Goal: Information Seeking & Learning: Learn about a topic

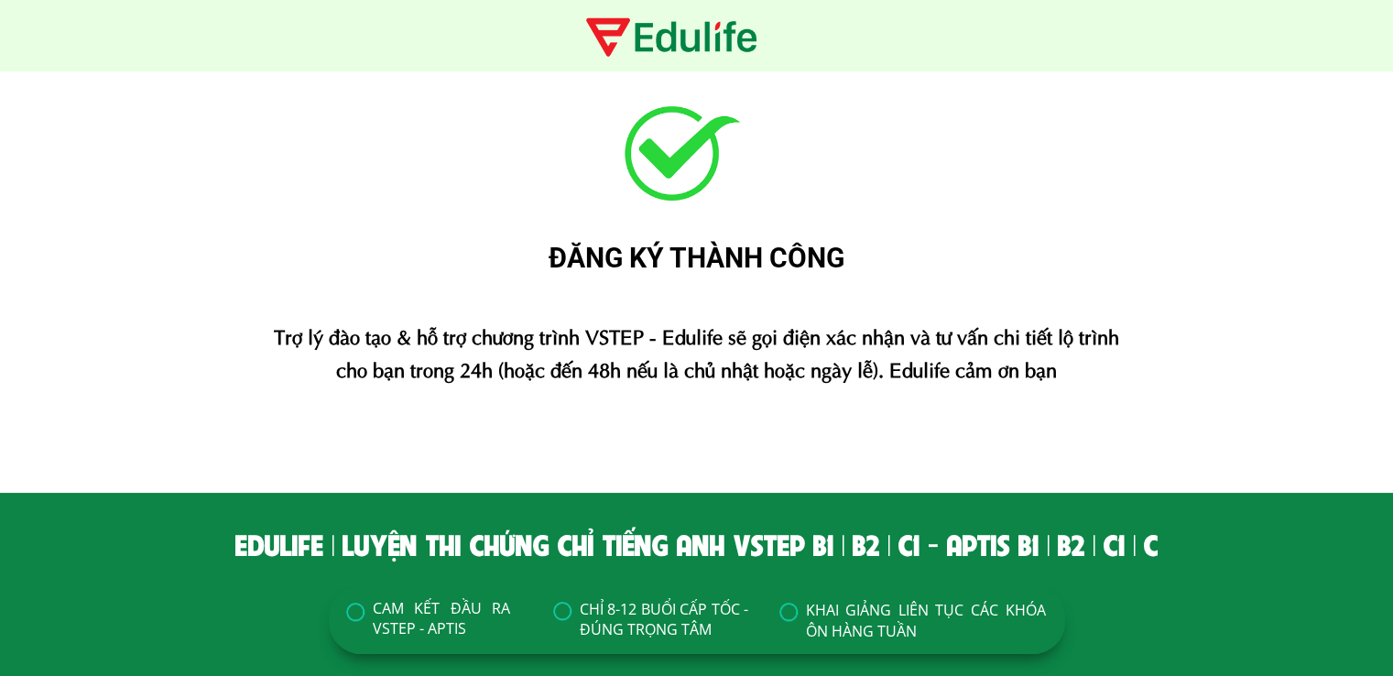
click at [1302, 334] on div "ĐĂNG KÝ THÀNH CÔNG Trợ lý đào tạo & hỗ trợ chương trình VSTEP - Edulife sẽ gọi …" at bounding box center [696, 281] width 1393 height 421
click at [150, 211] on div "ĐĂNG KÝ THÀNH CÔNG Trợ lý đào tạo & hỗ trợ chương trình VSTEP - Edulife sẽ gọi …" at bounding box center [696, 281] width 1099 height 421
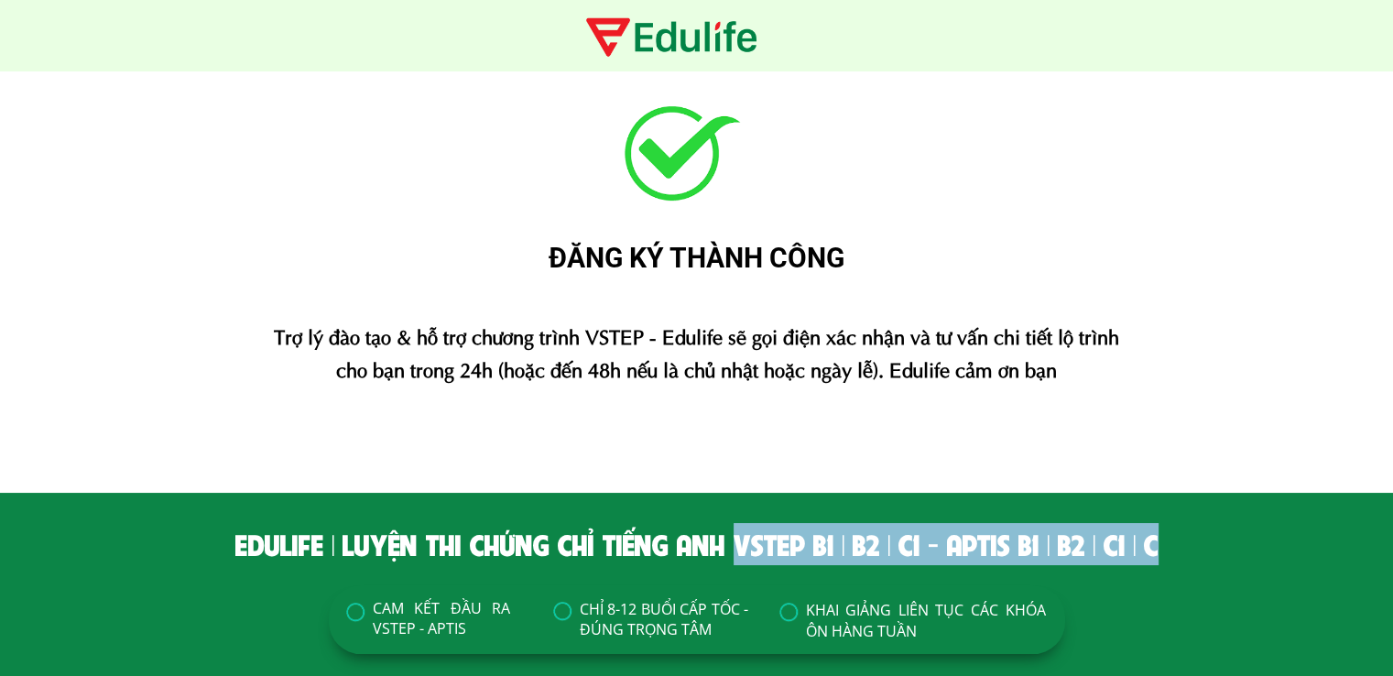
drag, startPoint x: 1151, startPoint y: 548, endPoint x: 732, endPoint y: 553, distance: 418.7
click at [732, 553] on div "edulife | luyện thi chứng chỉ tiếng anh vstep B1 | B2 | C1 - aptis B1 | B2 | C1…" at bounding box center [696, 544] width 1099 height 42
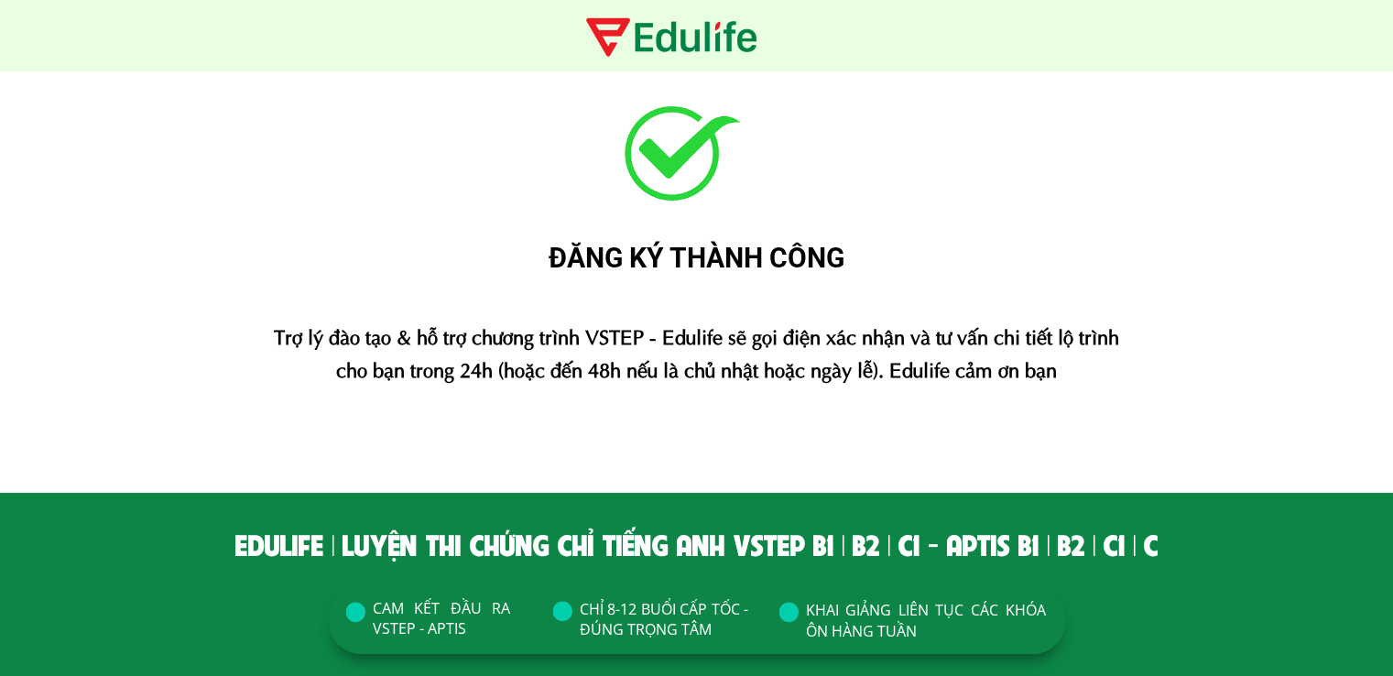
drag, startPoint x: 1002, startPoint y: 547, endPoint x: 949, endPoint y: 556, distance: 53.9
click at [949, 556] on div "edulife | luyện thi chứng chỉ tiếng anh vstep B1 | B2 | C1 - aptis B1 | B2 | C1…" at bounding box center [696, 544] width 1099 height 42
drag, startPoint x: 799, startPoint y: 550, endPoint x: 734, endPoint y: 546, distance: 65.1
click at [734, 546] on div "edulife | luyện thi chứng chỉ tiếng anh vstep B1 | B2 | C1 - aptis B1 | B2 | C1…" at bounding box center [696, 544] width 1099 height 42
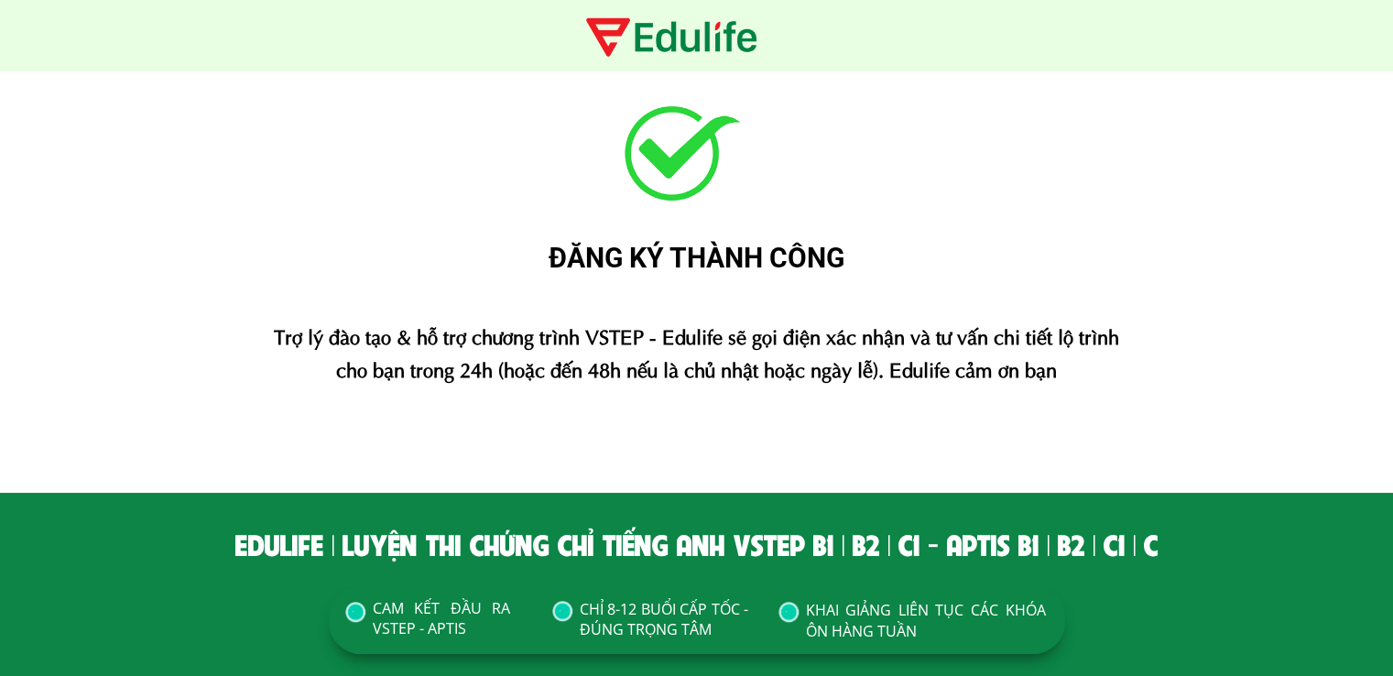
drag, startPoint x: 1001, startPoint y: 551, endPoint x: 942, endPoint y: 552, distance: 59.6
click at [942, 552] on div "edulife | luyện thi chứng chỉ tiếng anh vstep B1 | B2 | C1 - aptis B1 | B2 | C1…" at bounding box center [696, 544] width 1099 height 42
drag, startPoint x: 1002, startPoint y: 552, endPoint x: 942, endPoint y: 558, distance: 60.7
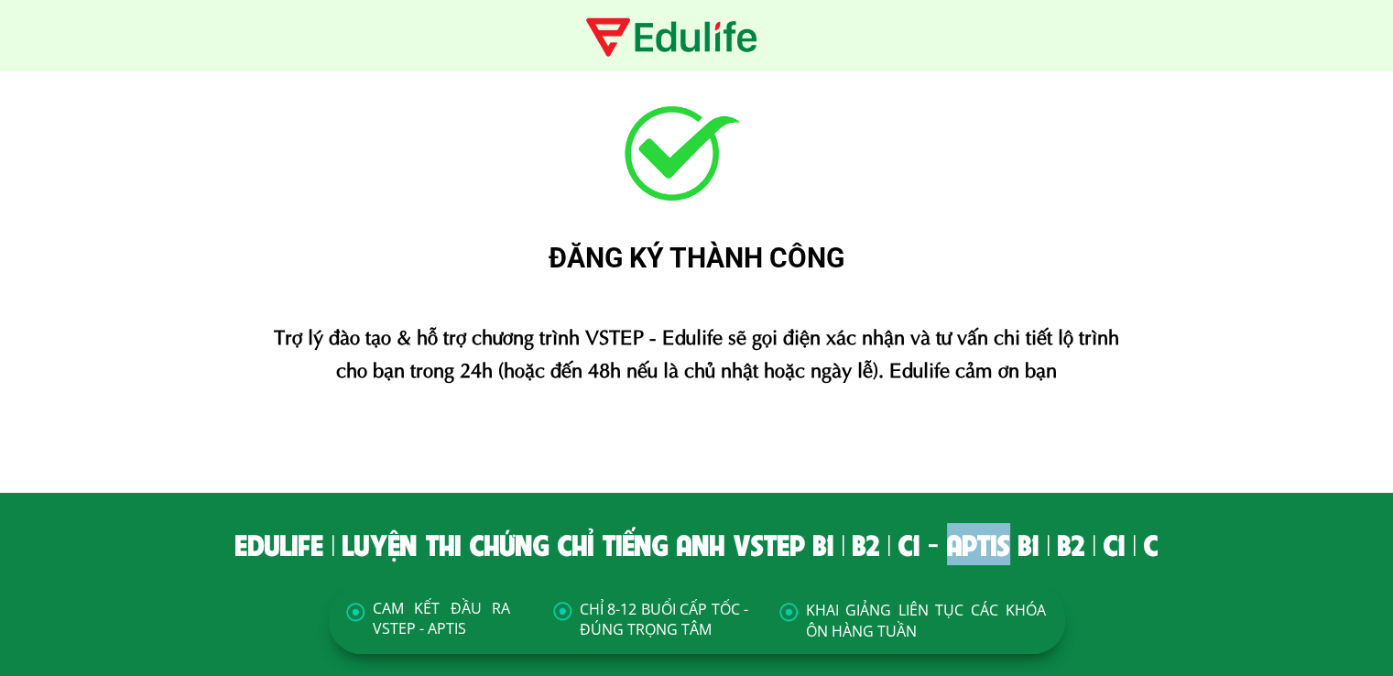
click at [942, 558] on div "edulife | luyện thi chứng chỉ tiếng anh vstep B1 | B2 | C1 - aptis B1 | B2 | C1…" at bounding box center [696, 544] width 1099 height 42
click at [1025, 562] on div "edulife | luyện thi chứng chỉ tiếng anh vstep B1 | B2 | C1 - aptis B1 | B2 | C1…" at bounding box center [696, 544] width 1099 height 42
drag, startPoint x: 1014, startPoint y: 551, endPoint x: 1037, endPoint y: 555, distance: 23.4
click at [1037, 555] on div "edulife | luyện thi chứng chỉ tiếng anh vstep B1 | B2 | C1 - aptis B1 | B2 | C1…" at bounding box center [696, 544] width 1099 height 42
click at [1014, 555] on div "edulife | luyện thi chứng chỉ tiếng anh vstep B1 | B2 | C1 - aptis B1 | B2 | C1…" at bounding box center [696, 544] width 1099 height 42
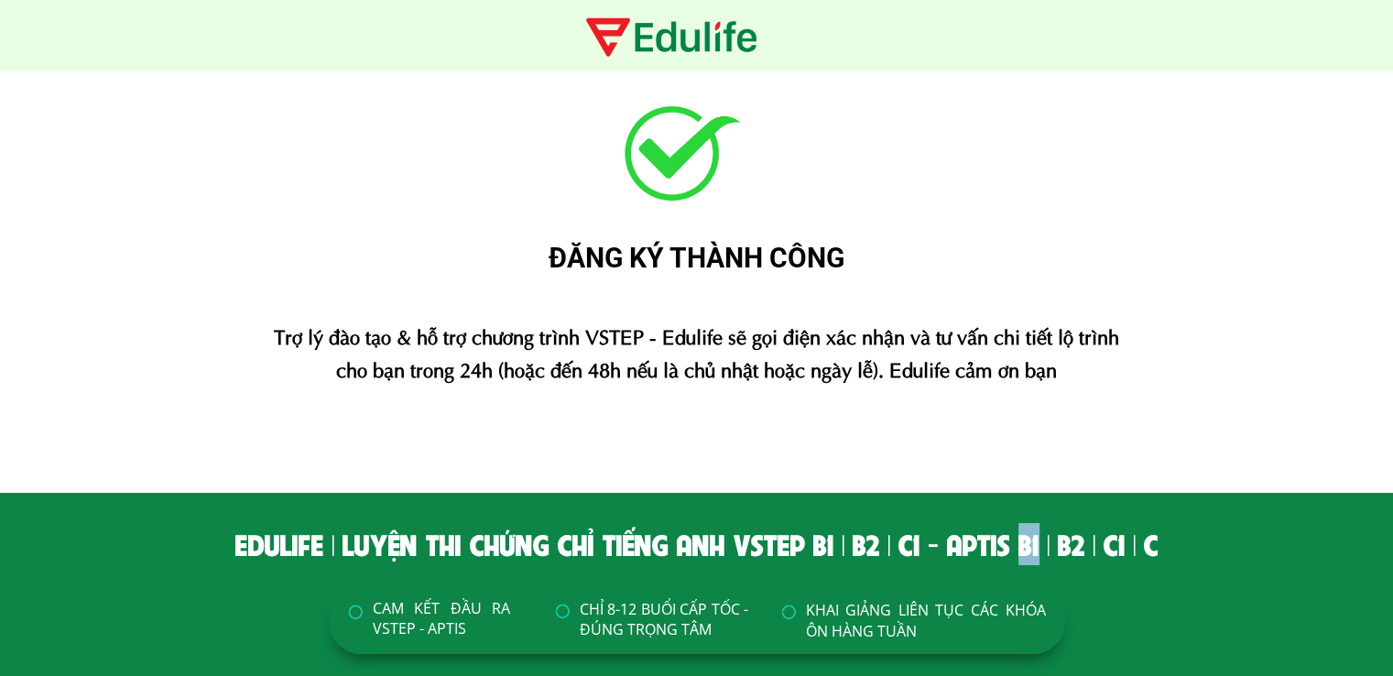
drag, startPoint x: 1015, startPoint y: 556, endPoint x: 1033, endPoint y: 557, distance: 18.3
click at [1033, 557] on div "edulife | luyện thi chứng chỉ tiếng anh vstep B1 | B2 | C1 - aptis B1 | B2 | C1…" at bounding box center [696, 544] width 1099 height 42
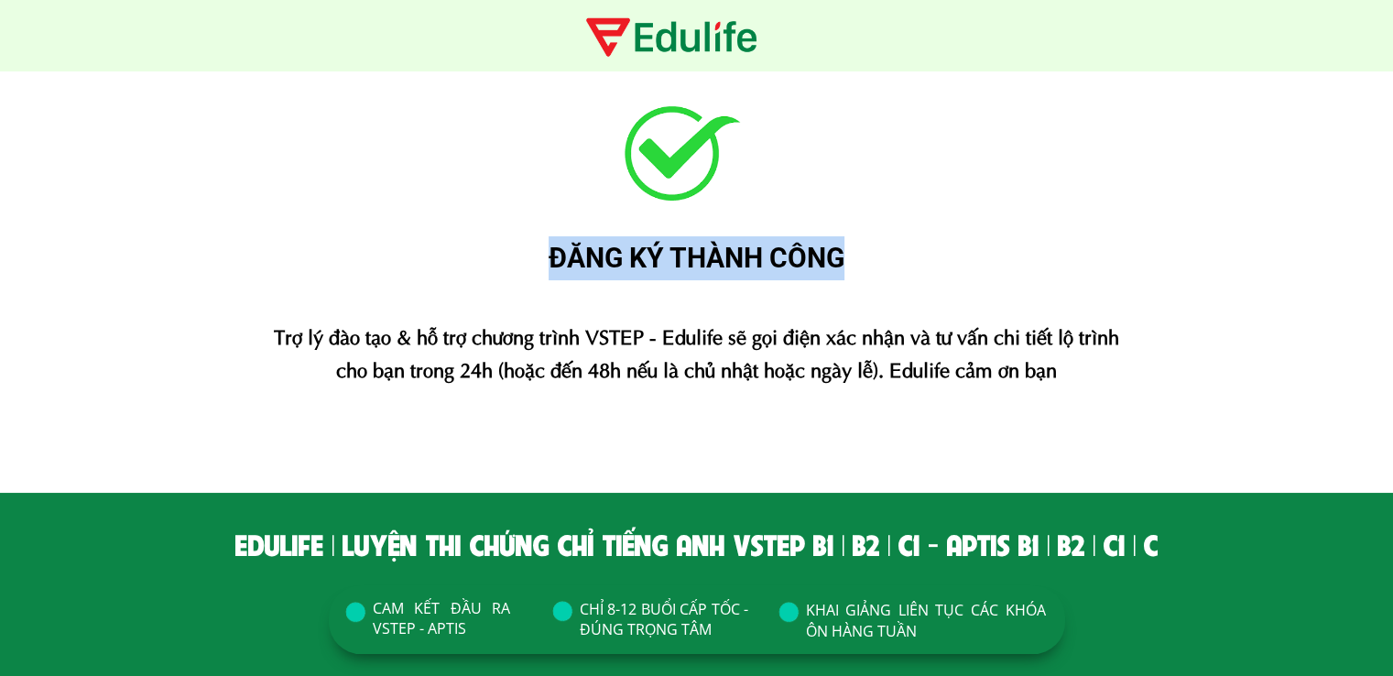
drag, startPoint x: 549, startPoint y: 260, endPoint x: 905, endPoint y: 265, distance: 356.4
click at [905, 265] on div "ĐĂNG KÝ THÀNH CÔNG" at bounding box center [696, 258] width 1099 height 44
drag, startPoint x: 260, startPoint y: 341, endPoint x: 1067, endPoint y: 375, distance: 807.8
click at [1067, 375] on div "Trợ lý đào tạo & hỗ trợ chương trình VSTEP - Edulife sẽ gọi điện xác nhận và tư…" at bounding box center [696, 351] width 873 height 64
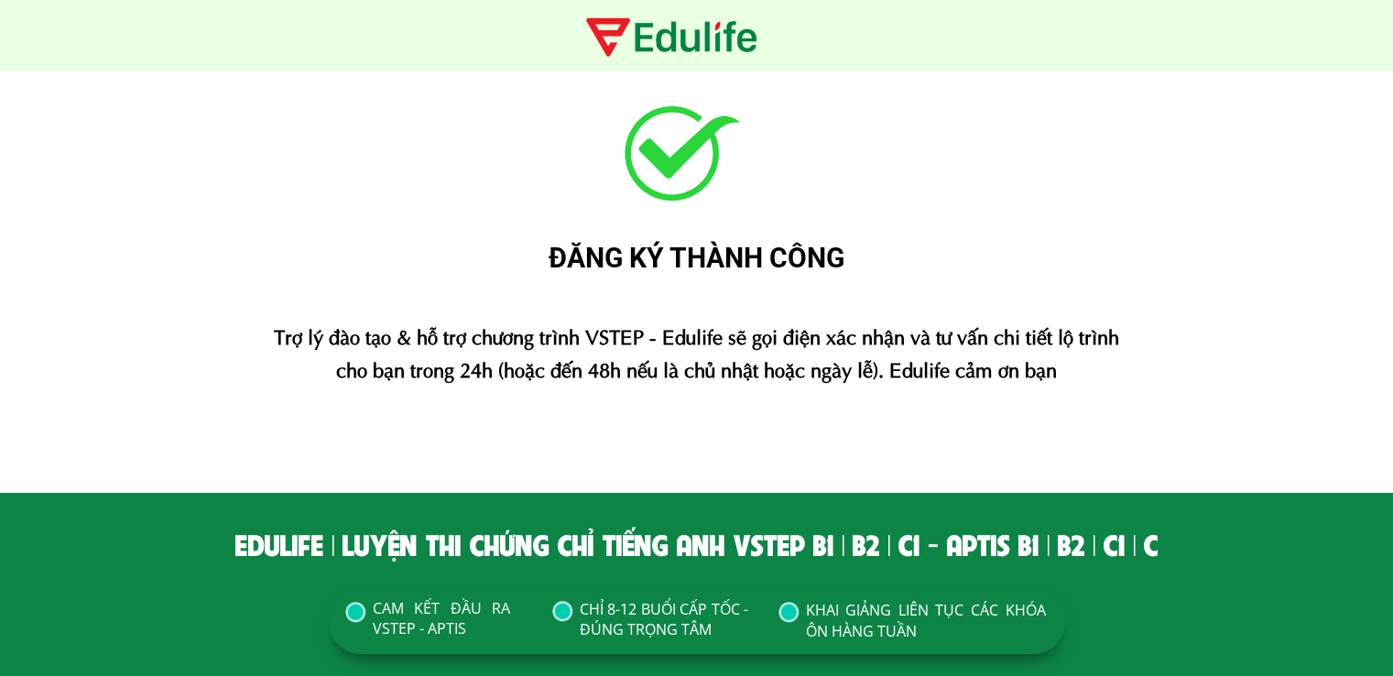
click at [1064, 385] on div "ĐĂNG KÝ THÀNH CÔNG Trợ lý đào tạo & hỗ trợ chương trình VSTEP - Edulife sẽ gọi …" at bounding box center [696, 281] width 1099 height 421
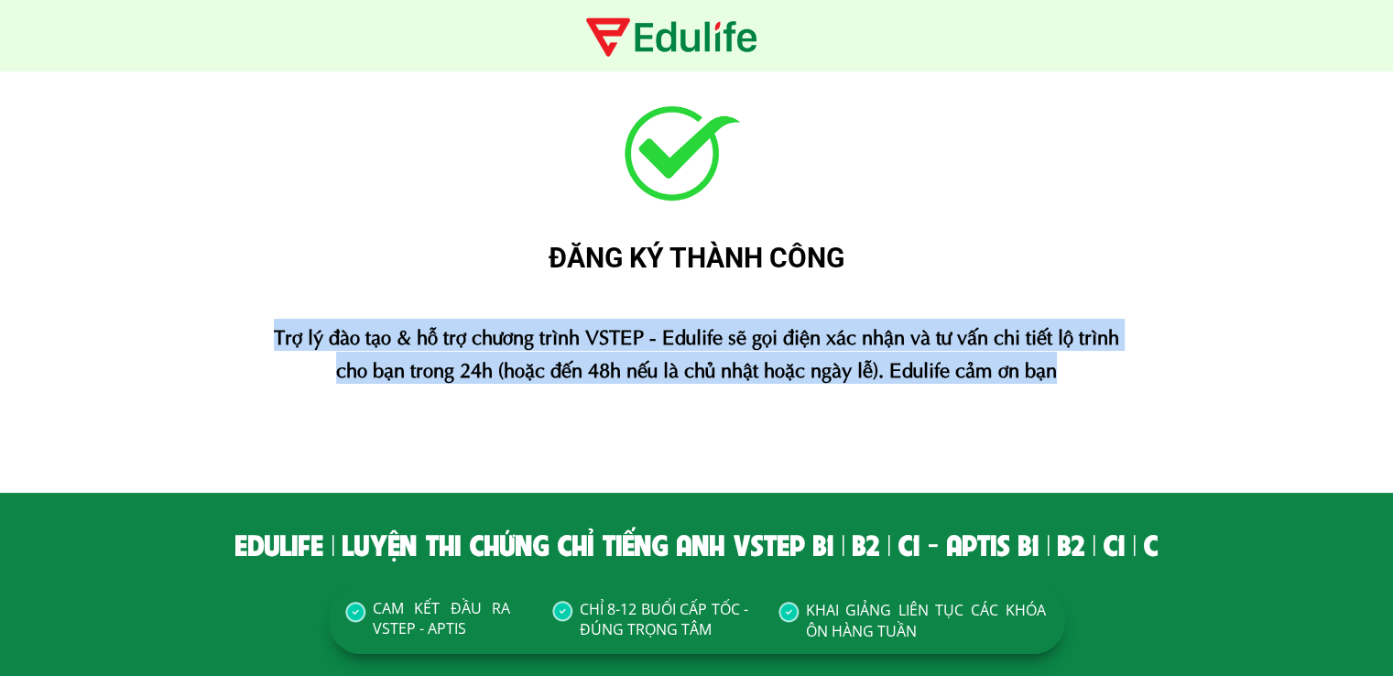
drag, startPoint x: 1061, startPoint y: 373, endPoint x: 261, endPoint y: 335, distance: 800.7
click at [261, 335] on div "Trợ lý đào tạo & hỗ trợ chương trình VSTEP - Edulife sẽ gọi điện xác nhận và tư…" at bounding box center [696, 351] width 873 height 64
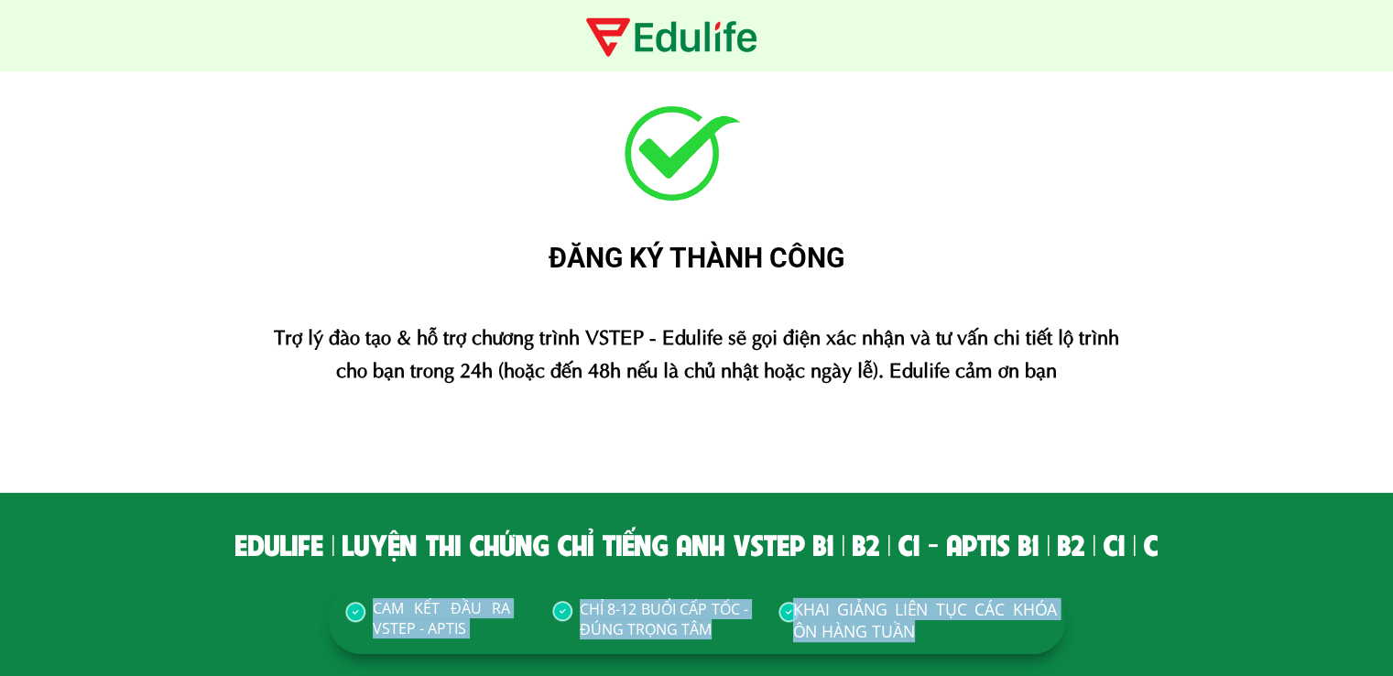
drag, startPoint x: 531, startPoint y: 608, endPoint x: 941, endPoint y: 639, distance: 410.7
click at [941, 639] on div "CAM KẾT ĐẦU RA VSTEP - APTIS CHỈ 8-12 BUỔI CẤP TỐC - ĐÚNG TRỌNG TÂM KHAI GIẢNG …" at bounding box center [697, 619] width 737 height 69
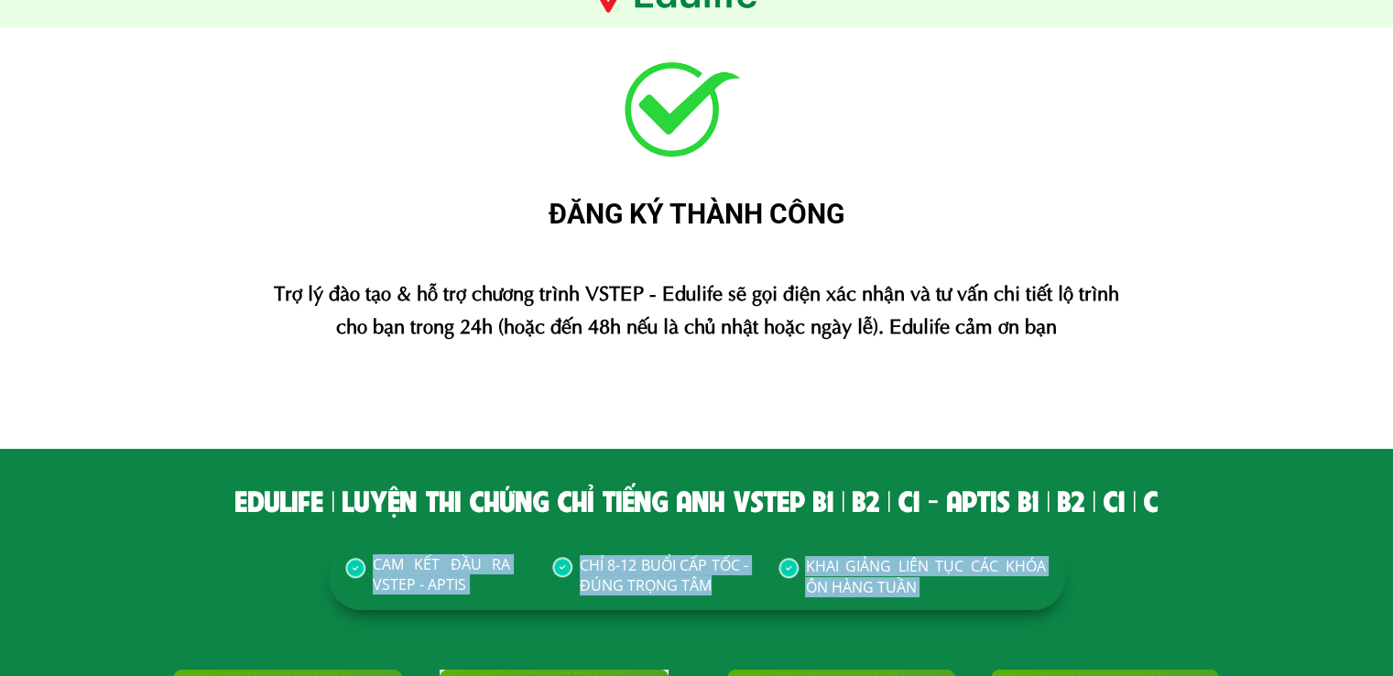
scroll to position [124, 0]
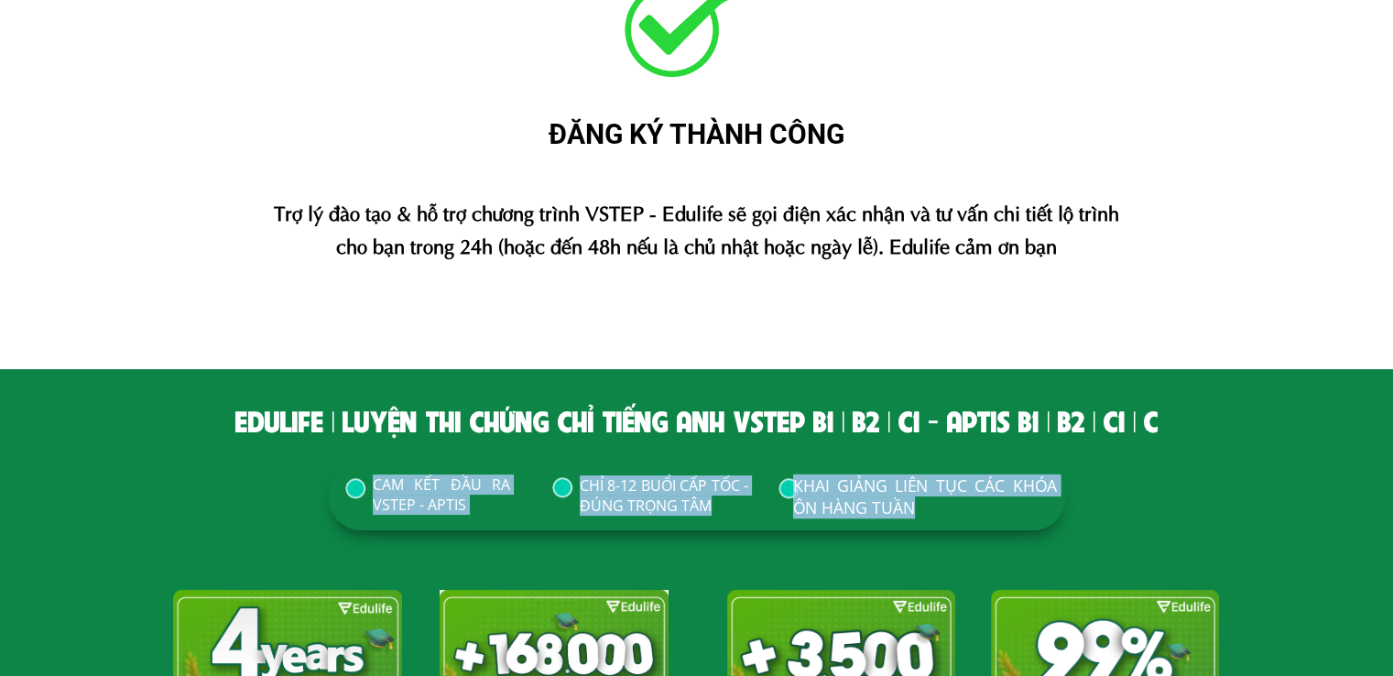
drag, startPoint x: 330, startPoint y: 606, endPoint x: 925, endPoint y: 511, distance: 602.9
click at [925, 511] on div "CAM KẾT ĐẦU RA VSTEP - APTIS CHỈ 8-12 BUỔI CẤP TỐC - ĐÚNG TRỌNG TÂM KHAI GIẢNG …" at bounding box center [697, 496] width 737 height 69
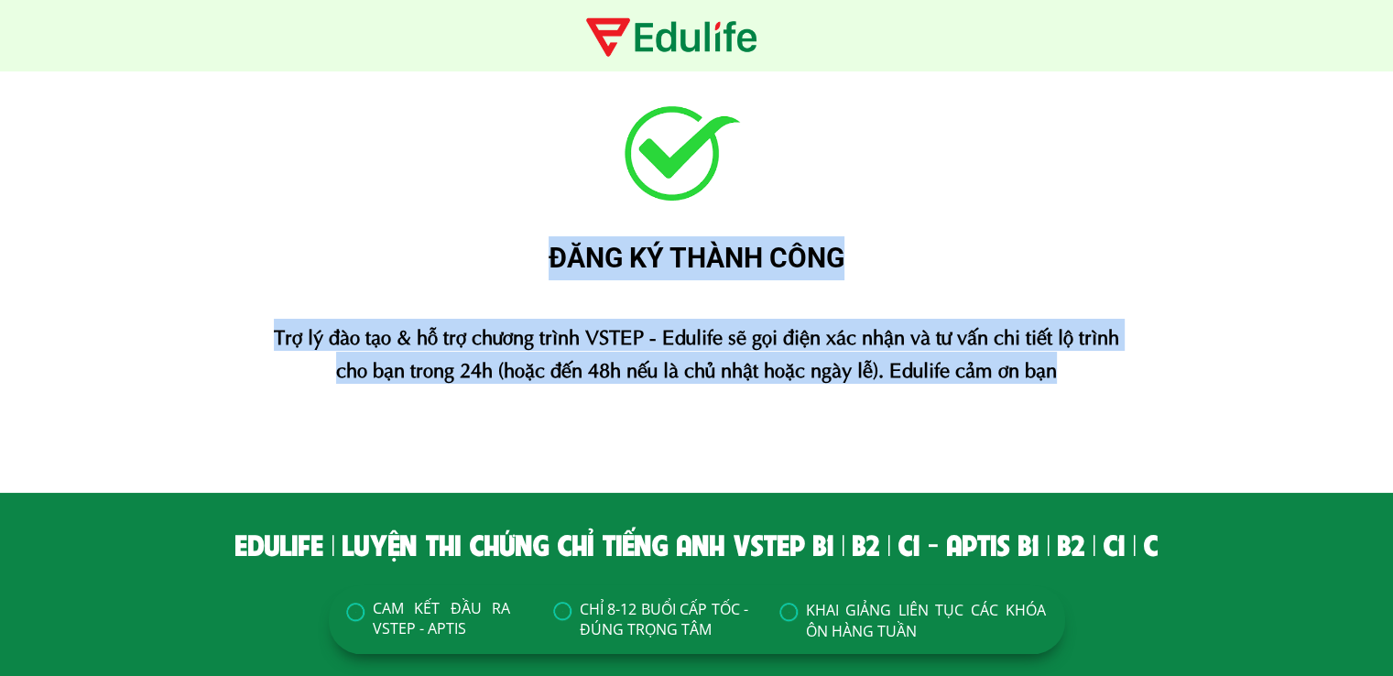
drag, startPoint x: 543, startPoint y: 258, endPoint x: 1065, endPoint y: 374, distance: 533.9
click at [1065, 374] on div "ĐĂNG KÝ THÀNH CÔNG Trợ lý đào tạo & hỗ trợ chương trình VSTEP - Edulife sẽ gọi …" at bounding box center [696, 281] width 1099 height 421
click at [613, 265] on div "ĐĂNG KÝ THÀNH CÔNG" at bounding box center [696, 258] width 1099 height 44
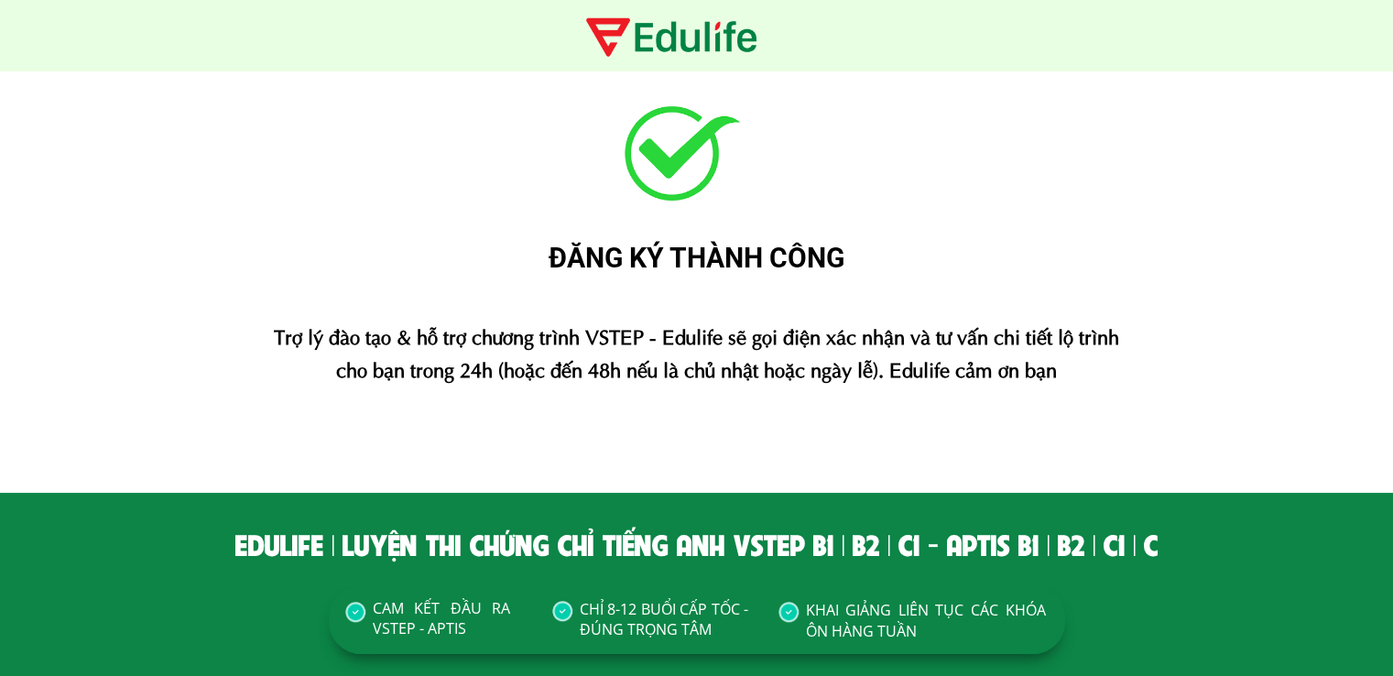
drag, startPoint x: 556, startPoint y: 257, endPoint x: 1103, endPoint y: 378, distance: 560.1
click at [1103, 378] on div "ĐĂNG KÝ THÀNH CÔNG Trợ lý đào tạo & hỗ trợ chương trình VSTEP - Edulife sẽ gọi …" at bounding box center [696, 281] width 1099 height 421
click at [923, 411] on div "ĐĂNG KÝ THÀNH CÔNG Trợ lý đào tạo & hỗ trợ chương trình VSTEP - Edulife sẽ gọi …" at bounding box center [696, 281] width 1099 height 421
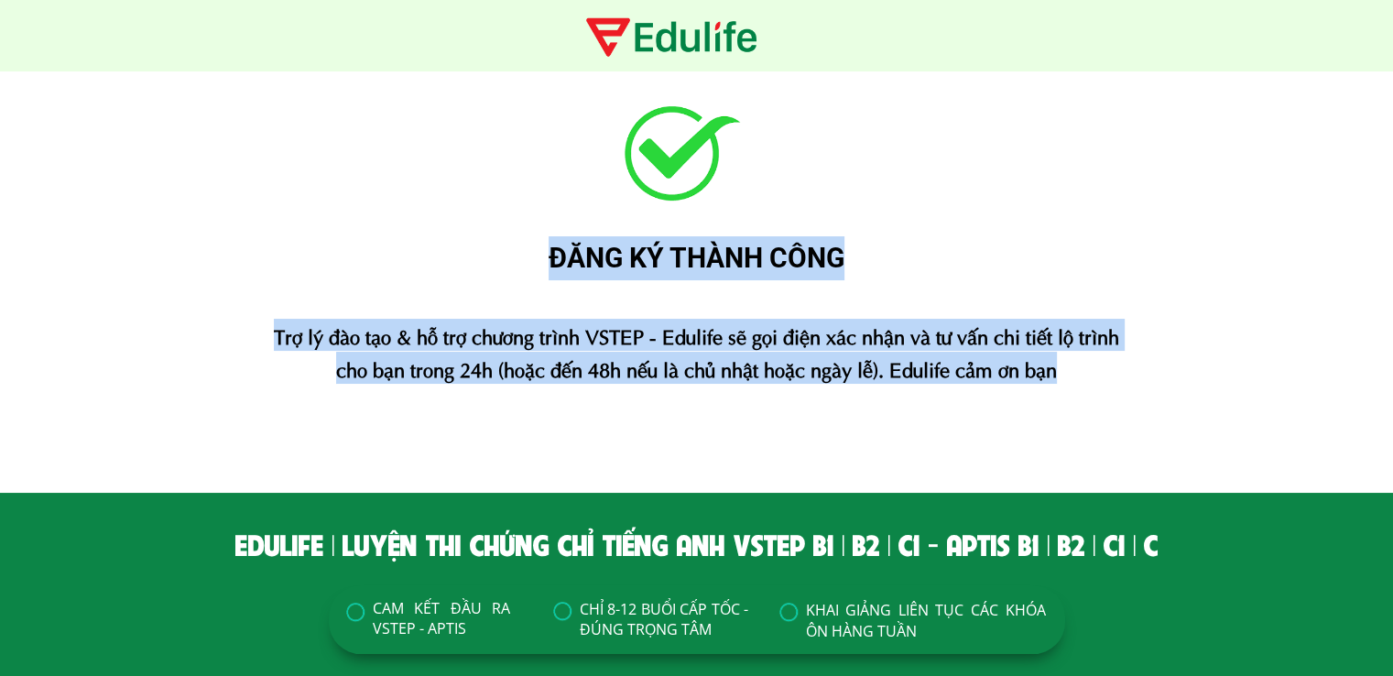
drag, startPoint x: 1063, startPoint y: 371, endPoint x: 518, endPoint y: 243, distance: 560.0
click at [518, 243] on div "ĐĂNG KÝ THÀNH CÔNG Trợ lý đào tạo & hỗ trợ chương trình VSTEP - Edulife sẽ gọi …" at bounding box center [696, 281] width 1099 height 421
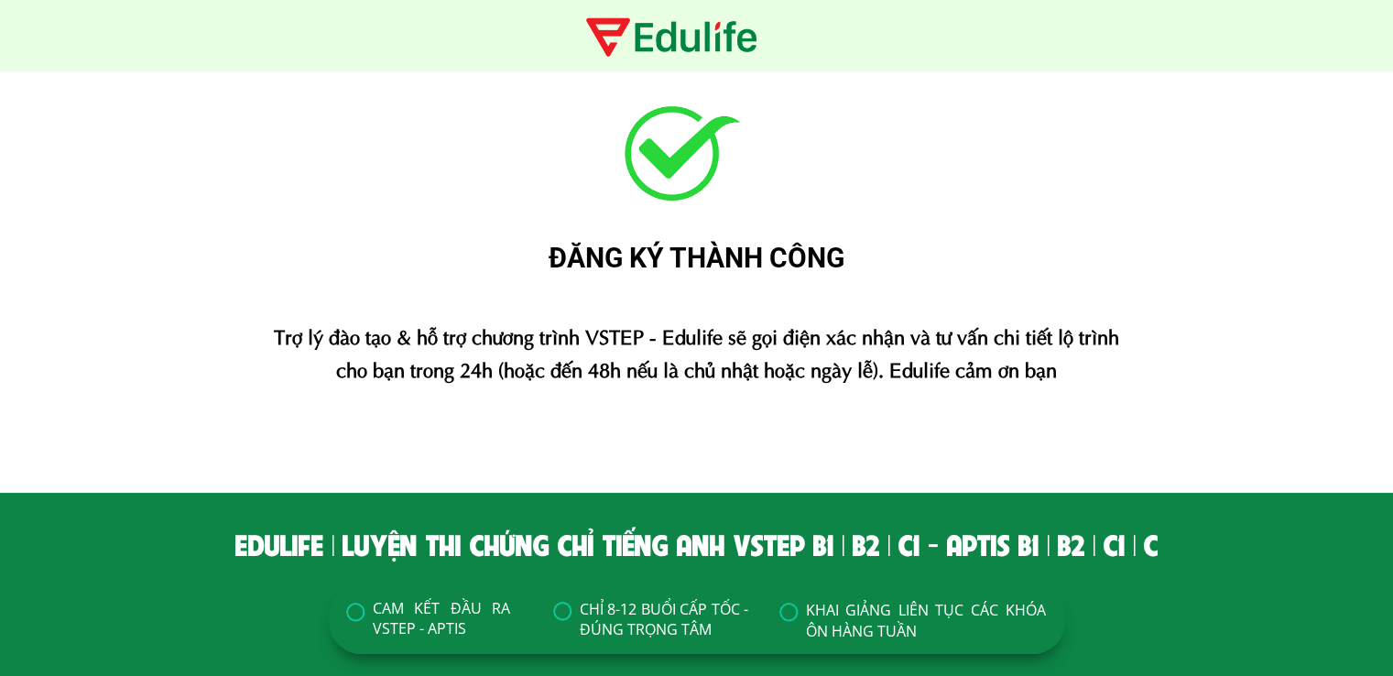
click at [1067, 376] on div "Trợ lý đào tạo & hỗ trợ chương trình VSTEP - Edulife sẽ gọi điện xác nhận và tư…" at bounding box center [696, 351] width 873 height 64
drag, startPoint x: 1067, startPoint y: 376, endPoint x: 517, endPoint y: 284, distance: 558.2
click at [517, 284] on div "ĐĂNG KÝ THÀNH CÔNG Trợ lý đào tạo & hỗ trợ chương trình VSTEP - Edulife sẽ gọi …" at bounding box center [696, 281] width 1099 height 421
click at [545, 271] on div "ĐĂNG KÝ THÀNH CÔNG" at bounding box center [696, 258] width 1099 height 44
drag, startPoint x: 1067, startPoint y: 377, endPoint x: 543, endPoint y: 256, distance: 538.0
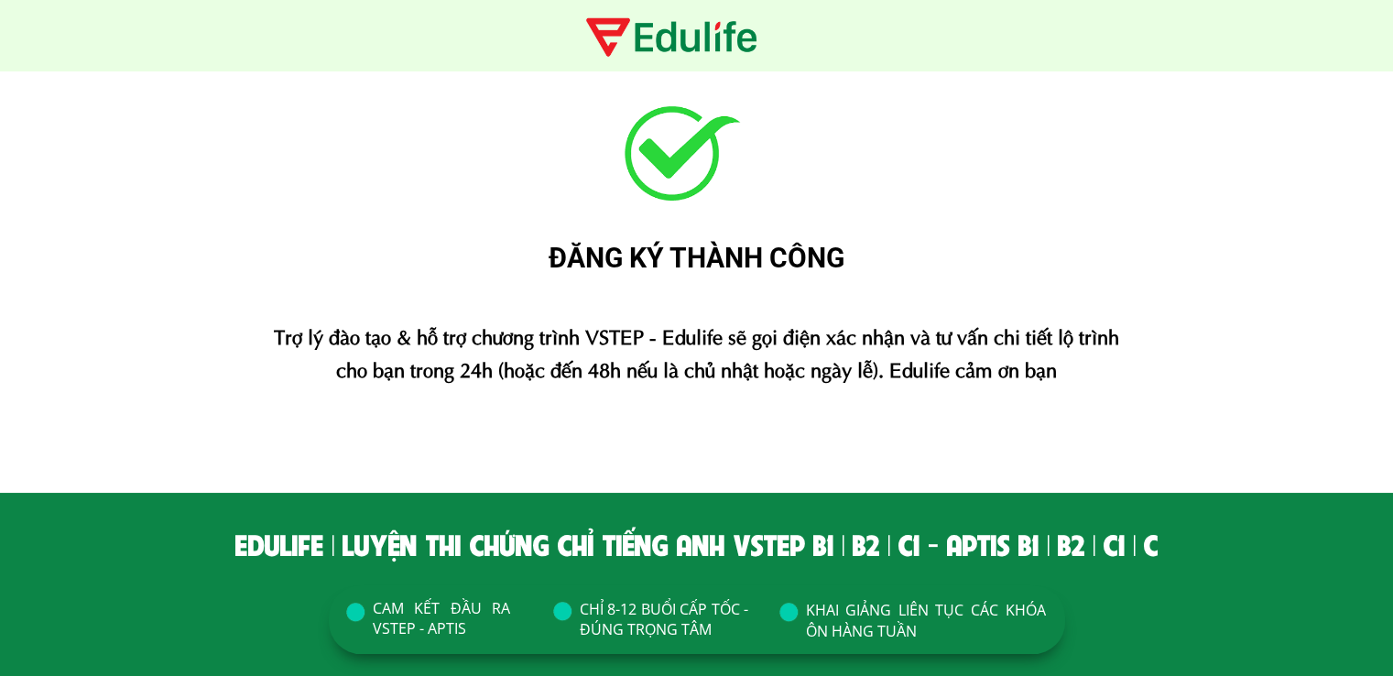
click at [543, 256] on div "ĐĂNG KÝ THÀNH CÔNG Trợ lý đào tạo & hỗ trợ chương trình VSTEP - Edulife sẽ gọi …" at bounding box center [696, 281] width 1099 height 421
click at [1077, 376] on div "Trợ lý đào tạo & hỗ trợ chương trình VSTEP - Edulife sẽ gọi điện xác nhận và tư…" at bounding box center [696, 351] width 873 height 64
drag, startPoint x: 1071, startPoint y: 374, endPoint x: 540, endPoint y: 257, distance: 544.1
click at [540, 257] on div "ĐĂNG KÝ THÀNH CÔNG Trợ lý đào tạo & hỗ trợ chương trình VSTEP - Edulife sẽ gọi …" at bounding box center [696, 281] width 1099 height 421
click at [1067, 381] on div "Trợ lý đào tạo & hỗ trợ chương trình VSTEP - Edulife sẽ gọi điện xác nhận và tư…" at bounding box center [696, 351] width 873 height 64
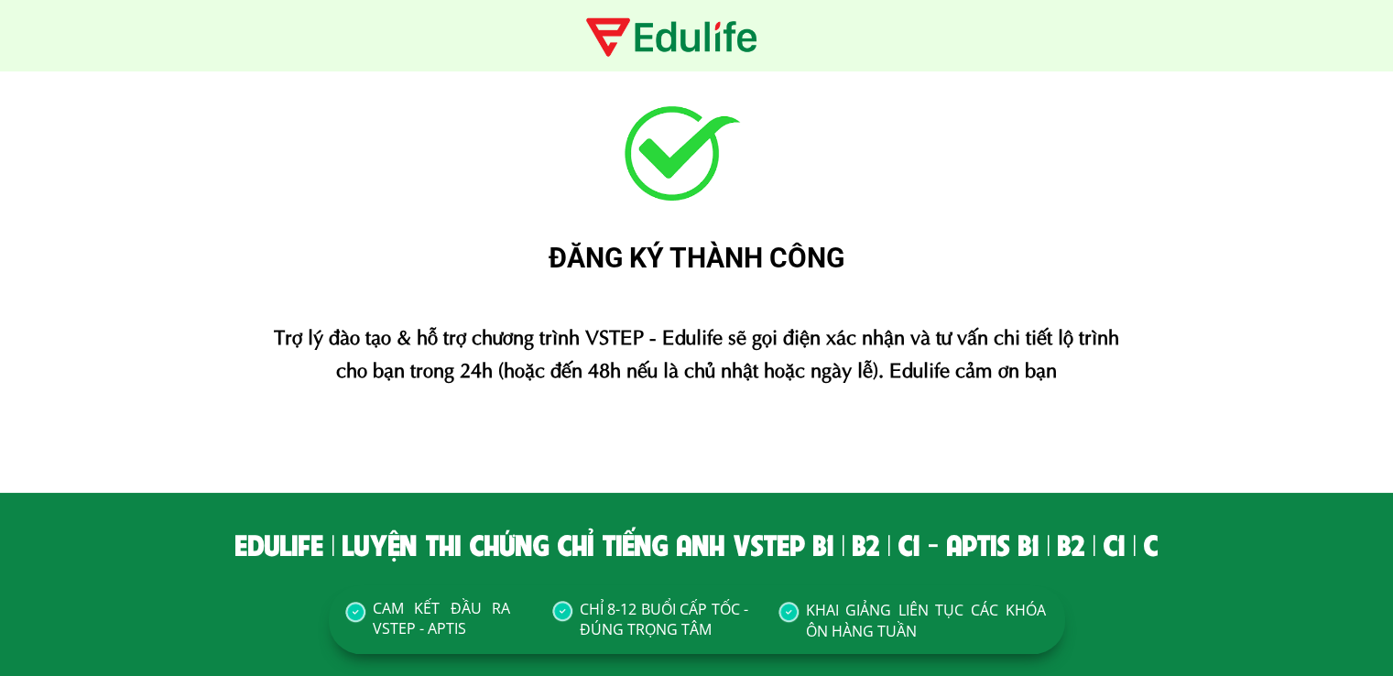
drag, startPoint x: 1070, startPoint y: 378, endPoint x: 546, endPoint y: 273, distance: 534.5
click at [546, 273] on div "ĐĂNG KÝ THÀNH CÔNG Trợ lý đào tạo & hỗ trợ chương trình VSTEP - Edulife sẽ gọi …" at bounding box center [696, 281] width 1099 height 421
click at [1081, 378] on div "Trợ lý đào tạo & hỗ trợ chương trình VSTEP - Edulife sẽ gọi điện xác nhận và tư…" at bounding box center [696, 351] width 873 height 64
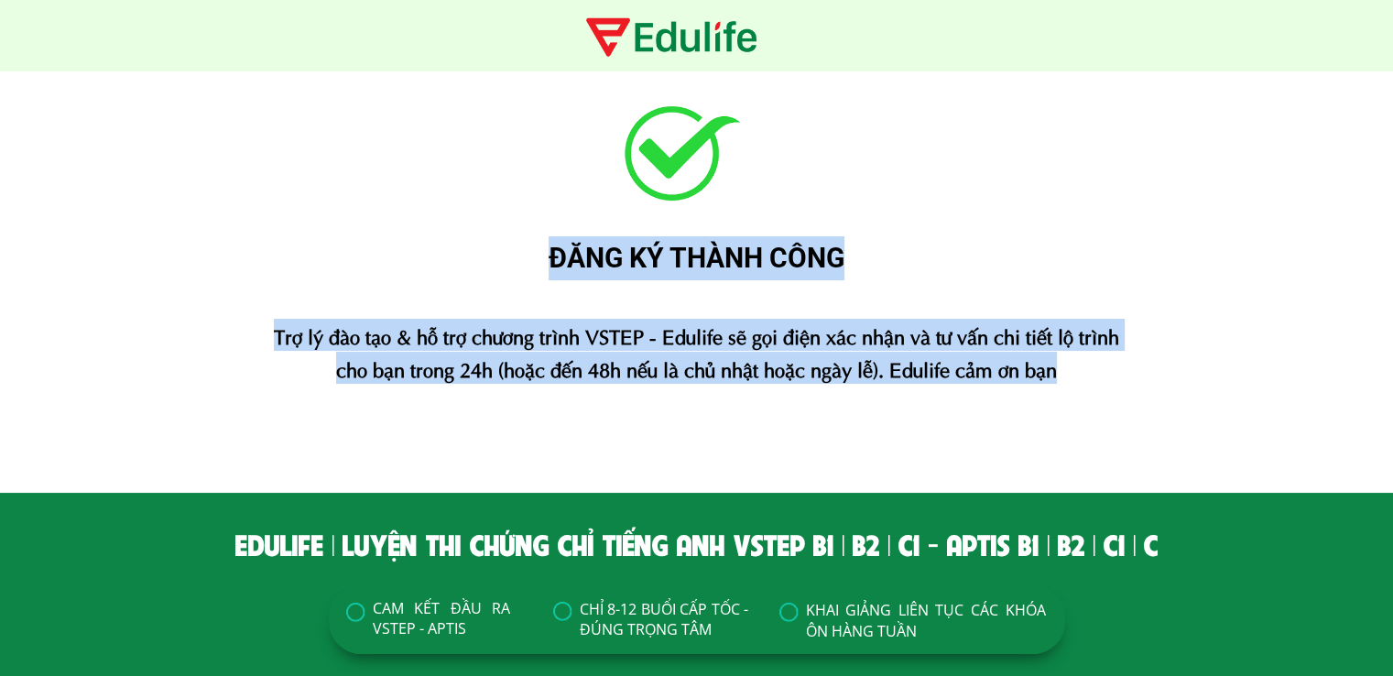
drag, startPoint x: 1063, startPoint y: 375, endPoint x: 530, endPoint y: 265, distance: 544.4
click at [530, 265] on div "ĐĂNG KÝ THÀNH CÔNG Trợ lý đào tạo & hỗ trợ chương trình VSTEP - Edulife sẽ gọi …" at bounding box center [696, 281] width 1099 height 421
click at [1061, 373] on div "Trợ lý đào tạo & hỗ trợ chương trình VSTEP - Edulife sẽ gọi điện xác nhận và tư…" at bounding box center [696, 351] width 873 height 64
drag, startPoint x: 1061, startPoint y: 373, endPoint x: 546, endPoint y: 265, distance: 526.1
click at [546, 265] on div "ĐĂNG KÝ THÀNH CÔNG Trợ lý đào tạo & hỗ trợ chương trình VSTEP - Edulife sẽ gọi …" at bounding box center [696, 281] width 1099 height 421
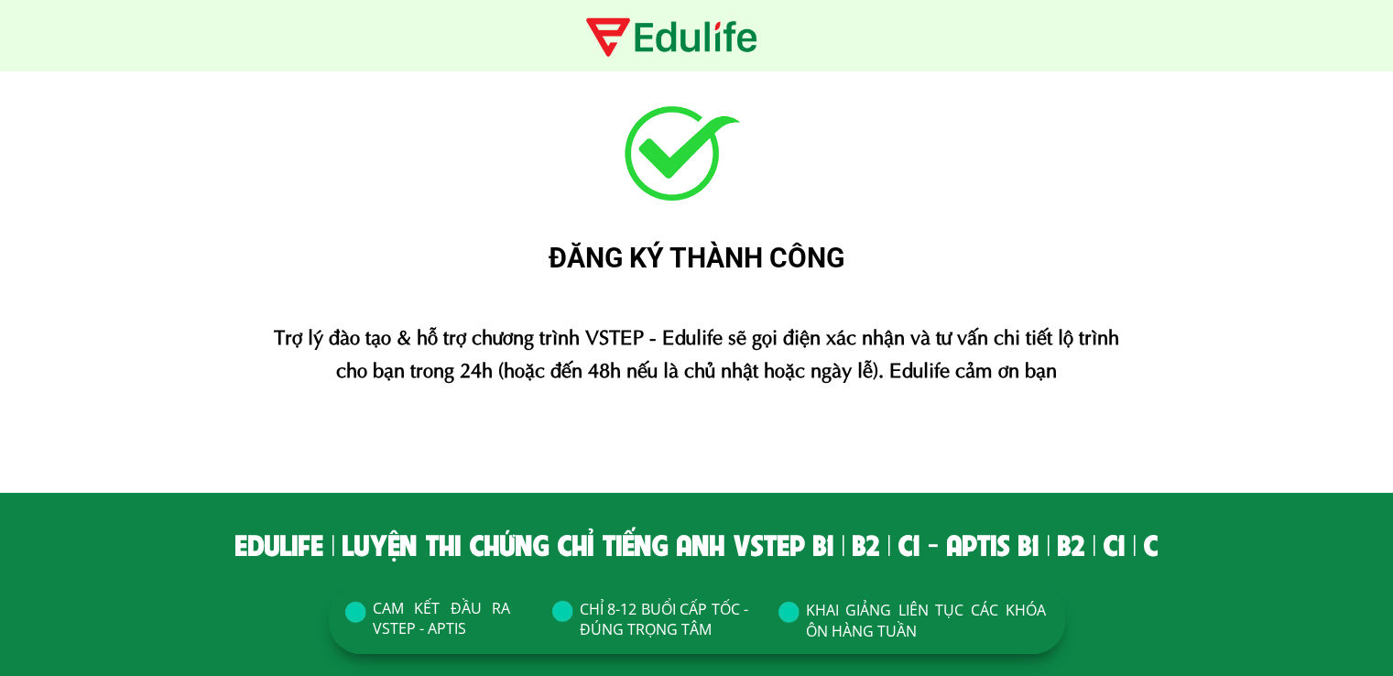
click at [1072, 366] on div "Trợ lý đào tạo & hỗ trợ chương trình VSTEP - Edulife sẽ gọi điện xác nhận và tư…" at bounding box center [696, 351] width 873 height 64
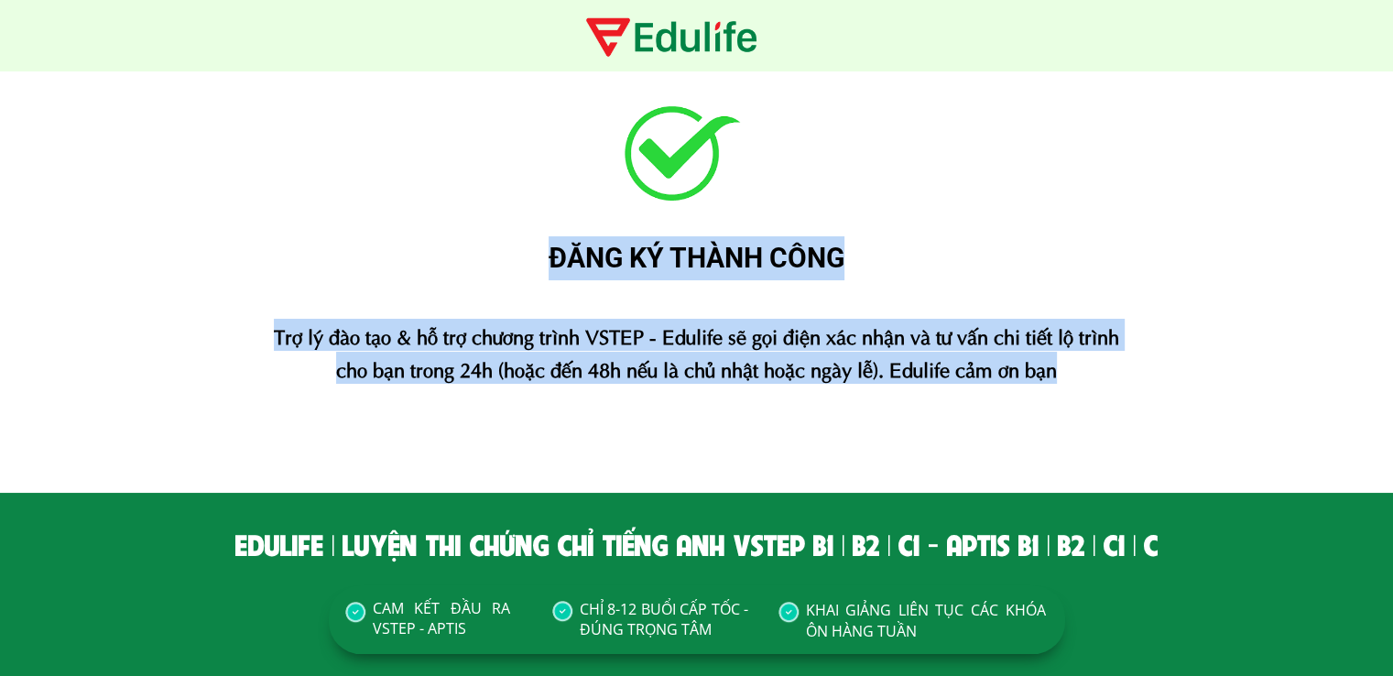
drag, startPoint x: 1065, startPoint y: 375, endPoint x: 316, endPoint y: 209, distance: 767.5
click at [316, 209] on div "ĐĂNG KÝ THÀNH CÔNG Trợ lý đào tạo & hỗ trợ chương trình VSTEP - Edulife sẽ gọi …" at bounding box center [696, 281] width 1099 height 421
click at [763, 268] on div "ĐĂNG KÝ THÀNH CÔNG" at bounding box center [696, 258] width 1099 height 44
drag, startPoint x: 546, startPoint y: 255, endPoint x: 1128, endPoint y: 380, distance: 595.1
click at [1128, 380] on div "ĐĂNG KÝ THÀNH CÔNG Trợ lý đào tạo & hỗ trợ chương trình VSTEP - Edulife sẽ gọi …" at bounding box center [696, 281] width 1099 height 421
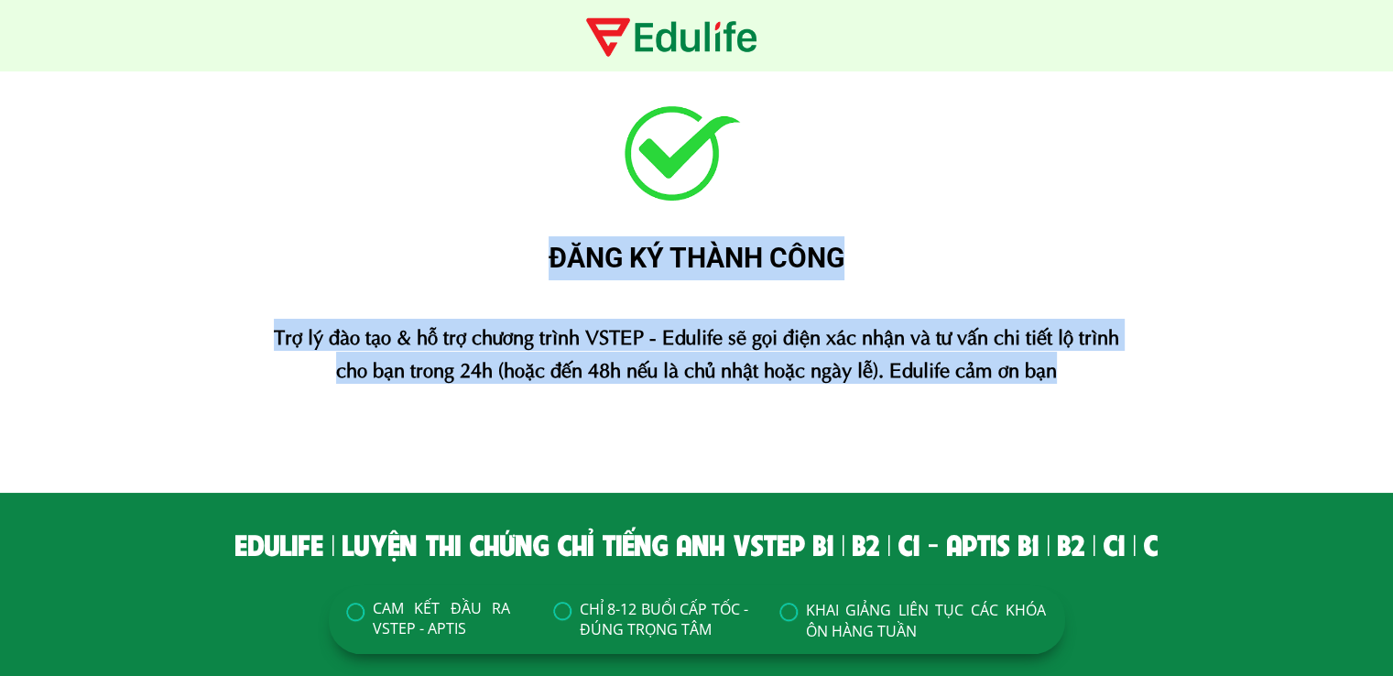
click at [707, 257] on div "ĐĂNG KÝ THÀNH CÔNG" at bounding box center [696, 258] width 1099 height 44
drag, startPoint x: 546, startPoint y: 259, endPoint x: 1059, endPoint y: 377, distance: 526.5
click at [1059, 377] on div "ĐĂNG KÝ THÀNH CÔNG Trợ lý đào tạo & hỗ trợ chương trình VSTEP - Edulife sẽ gọi …" at bounding box center [696, 281] width 1099 height 421
click at [508, 273] on div "ĐĂNG KÝ THÀNH CÔNG" at bounding box center [696, 258] width 1099 height 44
drag, startPoint x: 549, startPoint y: 261, endPoint x: 1088, endPoint y: 382, distance: 553.0
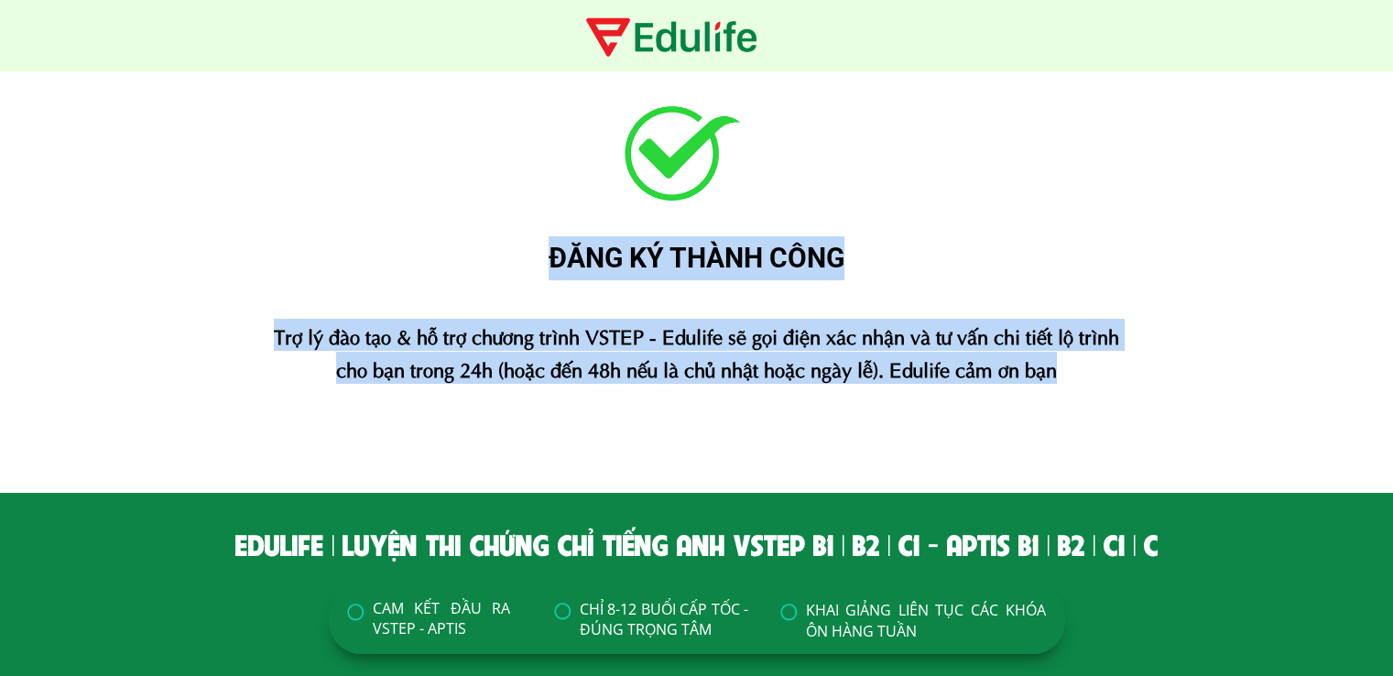
click at [1088, 382] on div "ĐĂNG KÝ THÀNH CÔNG Trợ lý đào tạo & hỗ trợ chương trình VSTEP - Edulife sẽ gọi …" at bounding box center [696, 281] width 1099 height 421
click at [546, 255] on div "ĐĂNG KÝ THÀNH CÔNG" at bounding box center [696, 258] width 1099 height 44
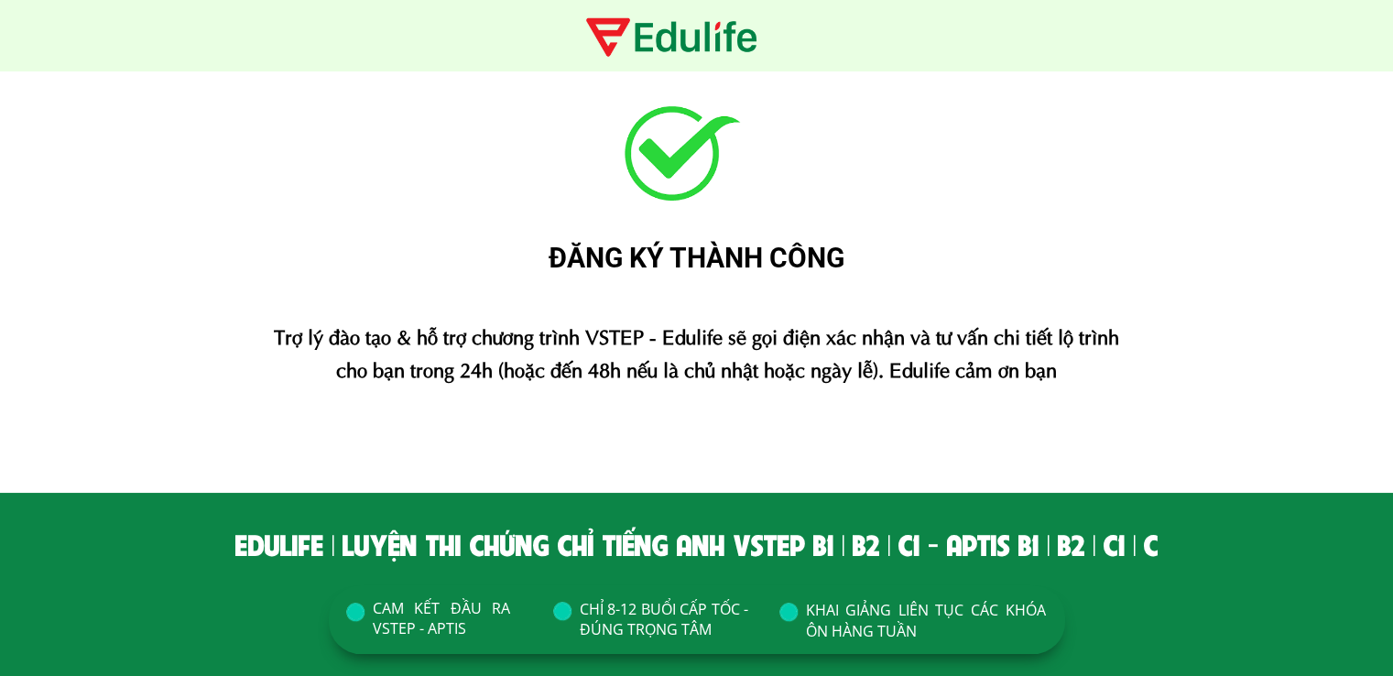
click at [788, 615] on div at bounding box center [787, 612] width 27 height 27
click at [562, 615] on div at bounding box center [561, 611] width 27 height 27
click at [786, 615] on div at bounding box center [787, 612] width 27 height 27
click at [791, 611] on div at bounding box center [787, 612] width 27 height 27
click at [792, 612] on div at bounding box center [787, 612] width 27 height 27
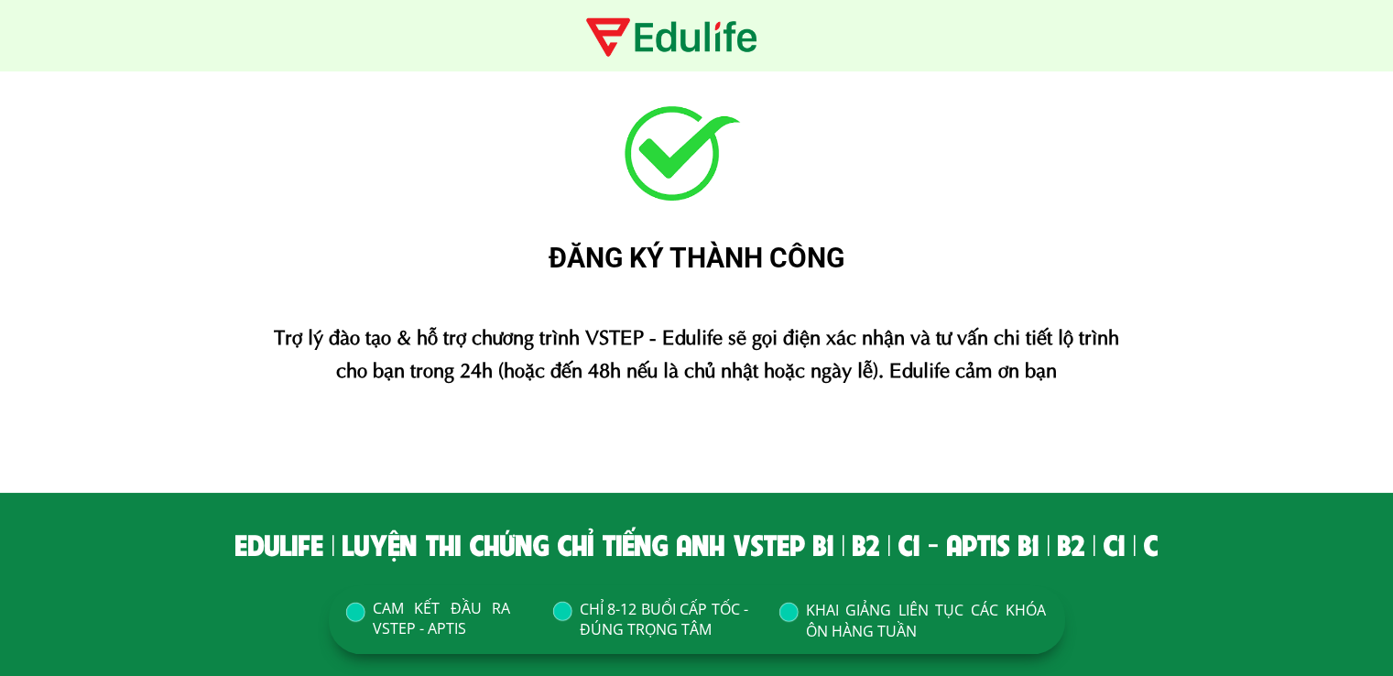
click at [561, 610] on div at bounding box center [561, 611] width 27 height 27
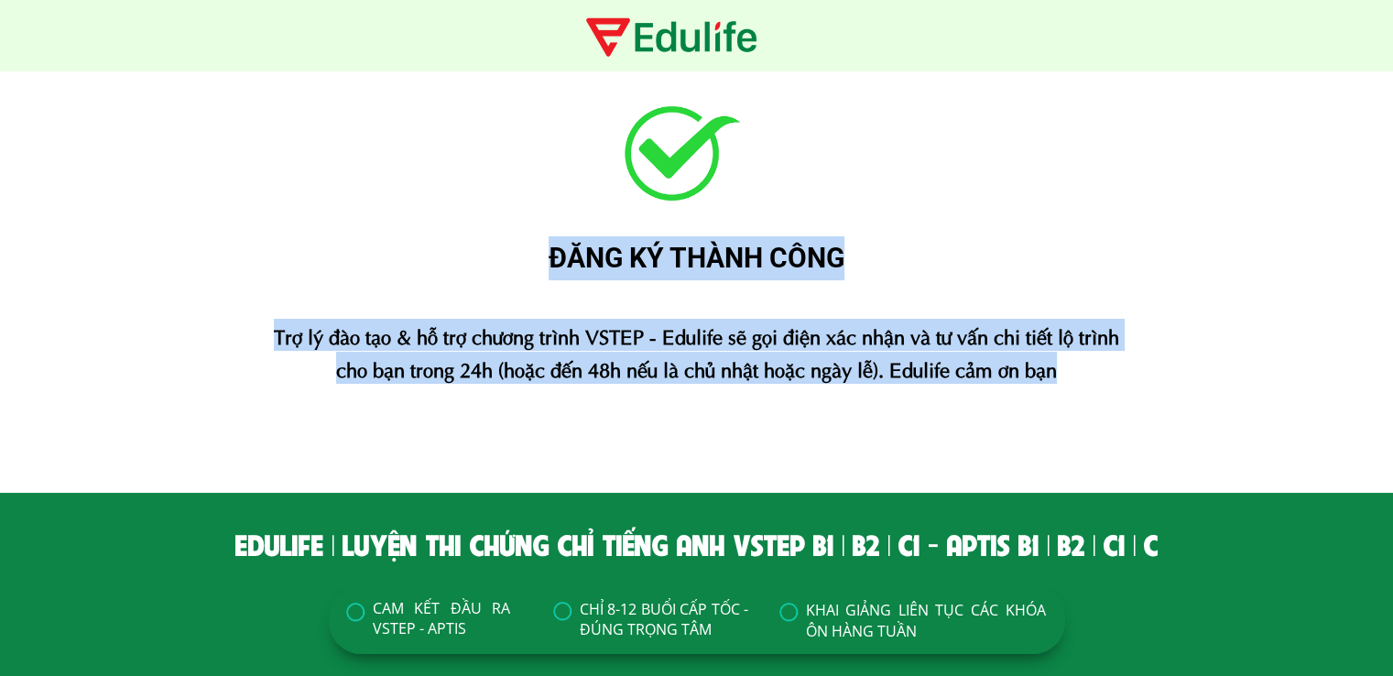
drag, startPoint x: 598, startPoint y: 116, endPoint x: 704, endPoint y: 193, distance: 130.5
click at [704, 193] on div "ĐĂNG KÝ THÀNH CÔNG Trợ lý đào tạo & hỗ trợ chương trình VSTEP - Edulife sẽ gọi …" at bounding box center [696, 281] width 1099 height 421
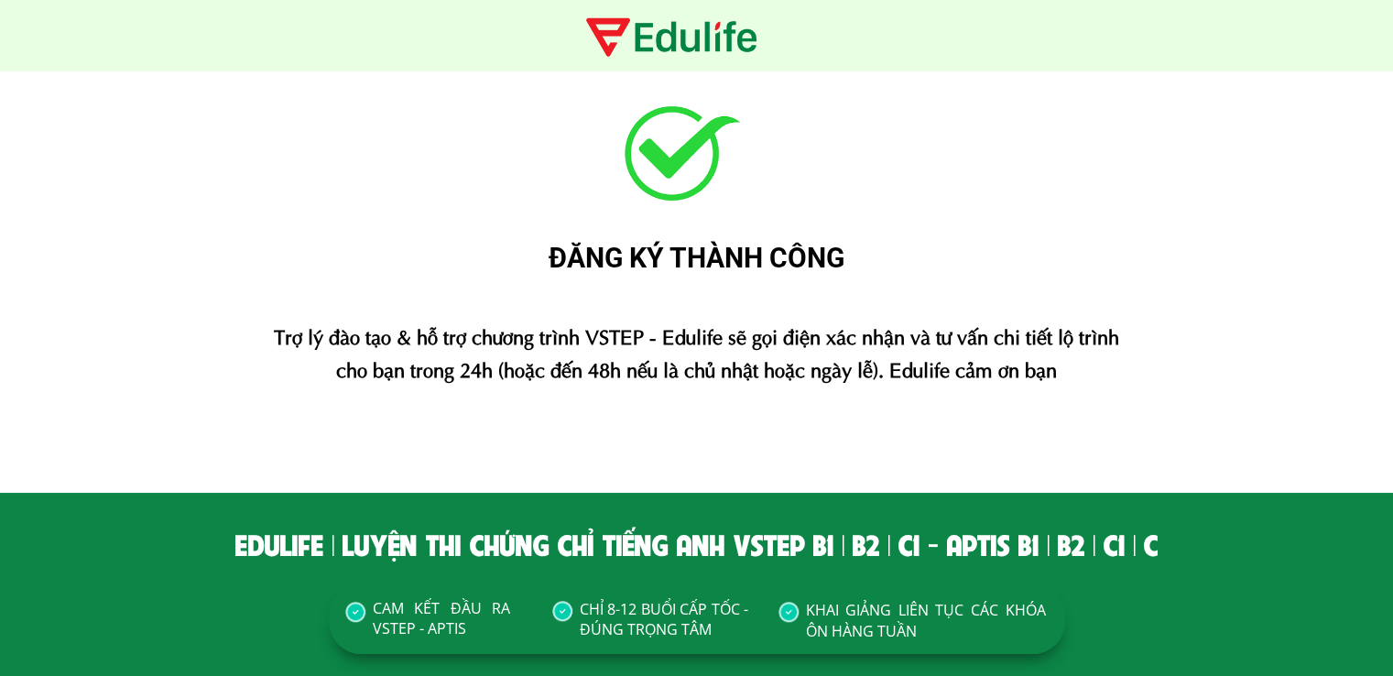
click at [828, 286] on div "ĐĂNG KÝ THÀNH CÔNG Trợ lý đào tạo & hỗ trợ chương trình VSTEP - Edulife sẽ gọi …" at bounding box center [696, 281] width 1099 height 421
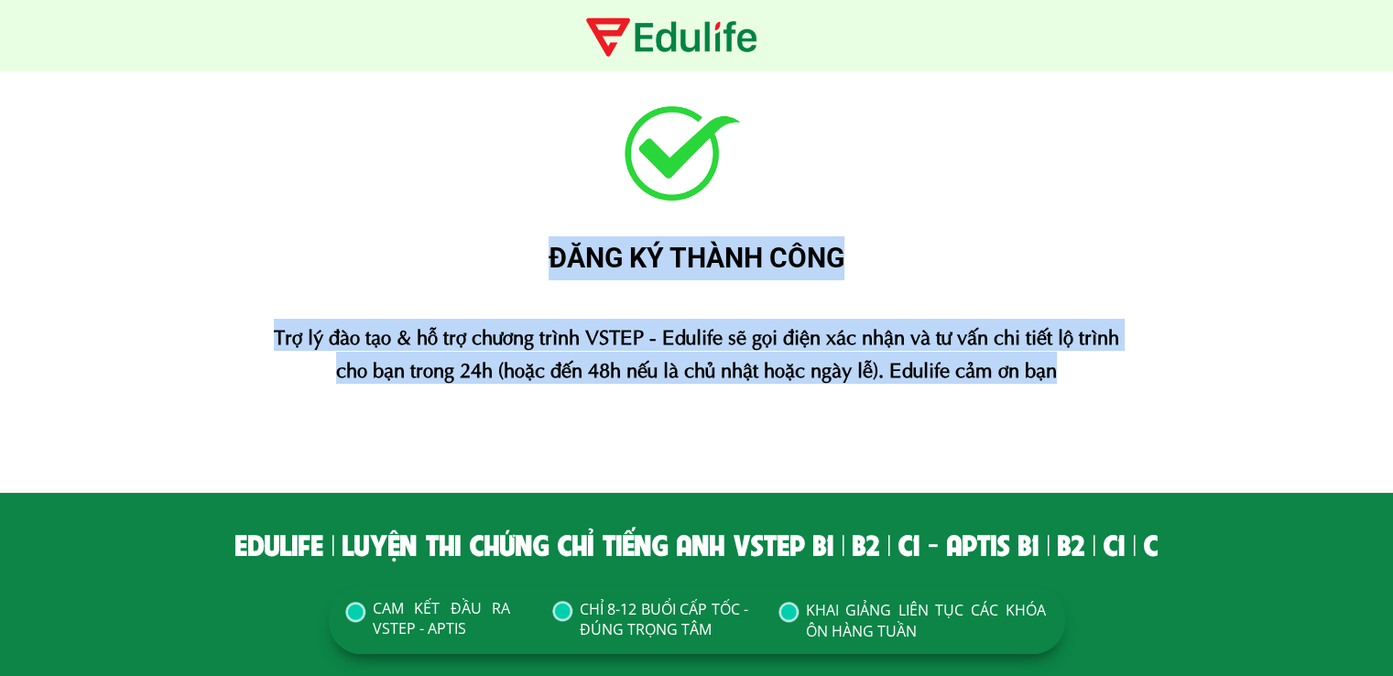
drag, startPoint x: 552, startPoint y: 253, endPoint x: 1064, endPoint y: 375, distance: 526.4
click at [1064, 375] on div "ĐĂNG KÝ THÀNH CÔNG Trợ lý đào tạo & hỗ trợ chương trình VSTEP - Edulife sẽ gọi …" at bounding box center [696, 281] width 1099 height 421
click at [581, 254] on div "ĐĂNG KÝ THÀNH CÔNG" at bounding box center [696, 258] width 1099 height 44
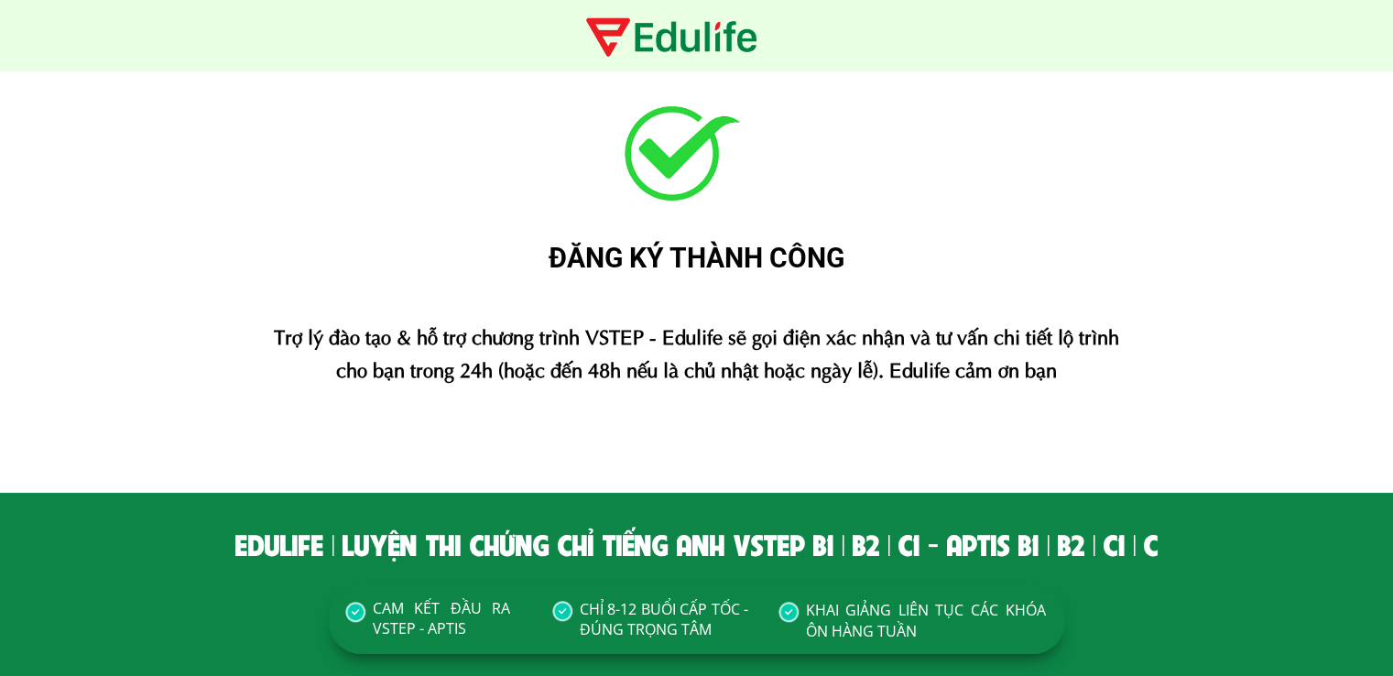
drag, startPoint x: 550, startPoint y: 260, endPoint x: 1121, endPoint y: 377, distance: 583.6
click at [1121, 377] on div "ĐĂNG KÝ THÀNH CÔNG Trợ lý đào tạo & hỗ trợ chương trình VSTEP - Edulife sẽ gọi …" at bounding box center [696, 281] width 1099 height 421
click at [594, 254] on div "ĐĂNG KÝ THÀNH CÔNG" at bounding box center [696, 258] width 1099 height 44
drag, startPoint x: 546, startPoint y: 257, endPoint x: 1110, endPoint y: 365, distance: 574.4
click at [1110, 365] on div "ĐĂNG KÝ THÀNH CÔNG Trợ lý đào tạo & hỗ trợ chương trình VSTEP - Edulife sẽ gọi …" at bounding box center [696, 281] width 1099 height 421
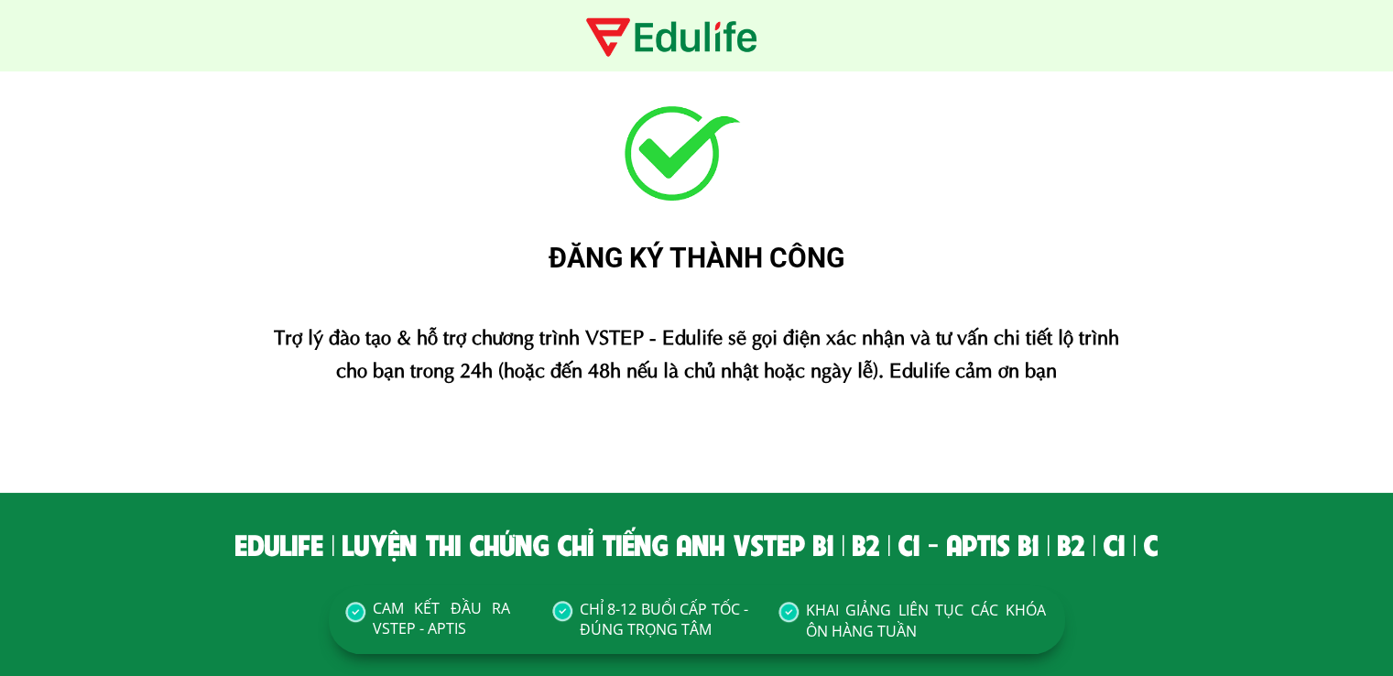
click at [594, 250] on div "ĐĂNG KÝ THÀNH CÔNG" at bounding box center [696, 258] width 1099 height 44
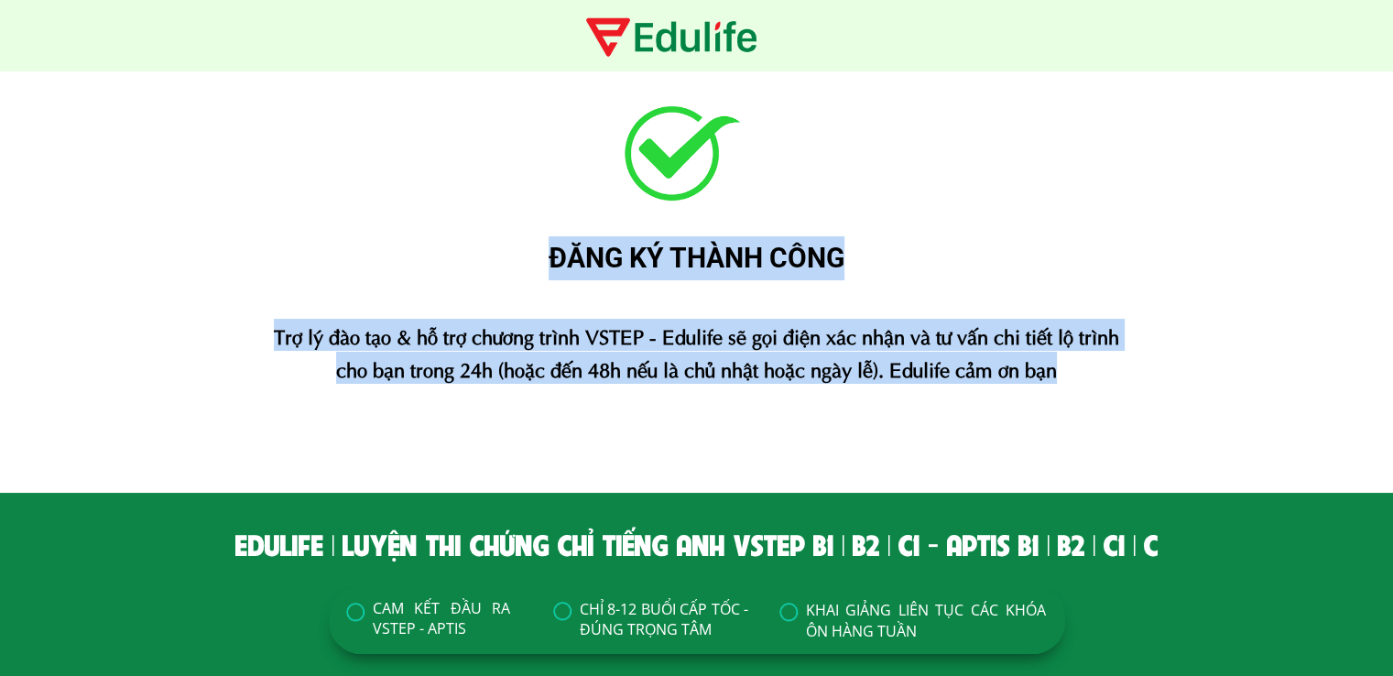
drag, startPoint x: 546, startPoint y: 259, endPoint x: 1064, endPoint y: 377, distance: 530.9
click at [1064, 377] on div "ĐĂNG KÝ THÀNH CÔNG Trợ lý đào tạo & hỗ trợ chương trình VSTEP - Edulife sẽ gọi …" at bounding box center [696, 281] width 1099 height 421
click at [1064, 376] on div "Trợ lý đào tạo & hỗ trợ chương trình VSTEP - Edulife sẽ gọi điện xác nhận và tư…" at bounding box center [696, 351] width 873 height 64
drag, startPoint x: 1064, startPoint y: 376, endPoint x: 528, endPoint y: 258, distance: 548.6
click at [528, 258] on div "ĐĂNG KÝ THÀNH CÔNG Trợ lý đào tạo & hỗ trợ chương trình VSTEP - Edulife sẽ gọi …" at bounding box center [696, 281] width 1099 height 421
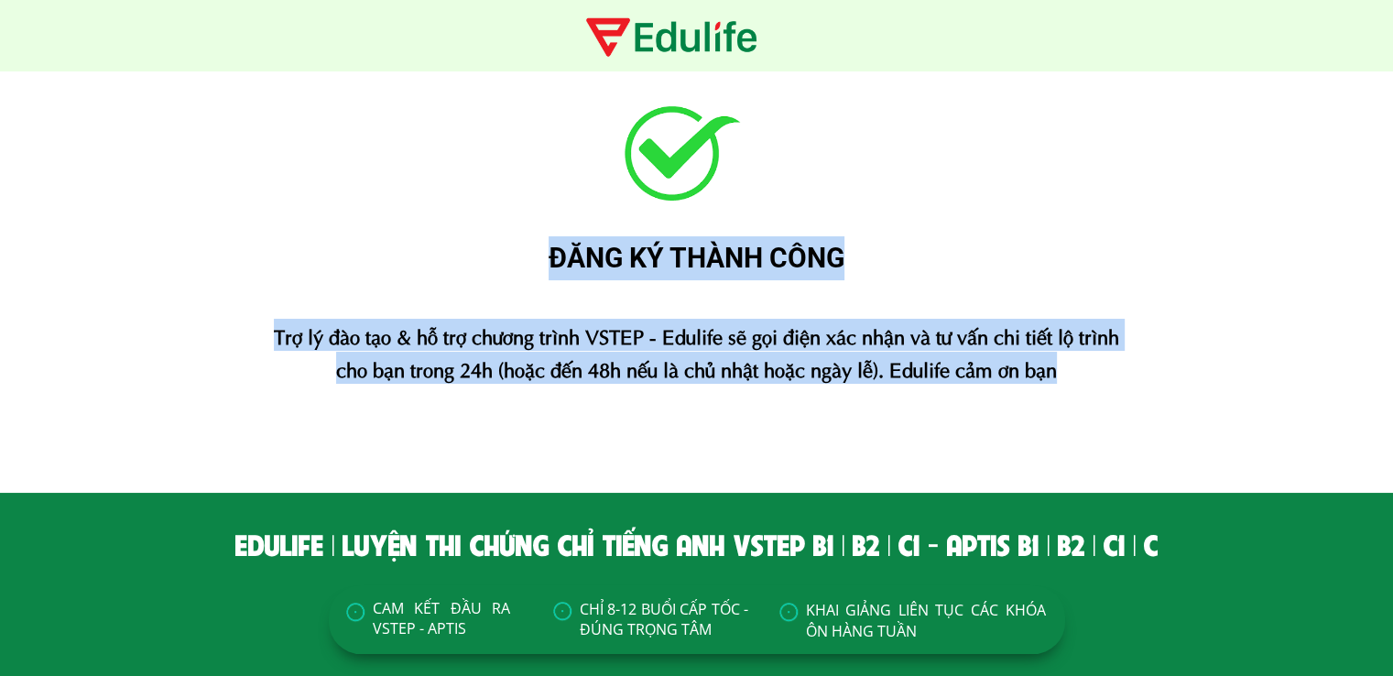
click at [546, 259] on div "ĐĂNG KÝ THÀNH CÔNG" at bounding box center [696, 258] width 1099 height 44
drag, startPoint x: 1064, startPoint y: 375, endPoint x: 548, endPoint y: 247, distance: 531.3
click at [548, 247] on div "ĐĂNG KÝ THÀNH CÔNG Trợ lý đào tạo & hỗ trợ chương trình VSTEP - Edulife sẽ gọi …" at bounding box center [696, 281] width 1099 height 421
click at [876, 366] on div "Trợ lý đào tạo & hỗ trợ chương trình VSTEP - Edulife sẽ gọi điện xác nhận và tư…" at bounding box center [696, 351] width 873 height 64
